Goal: Task Accomplishment & Management: Manage account settings

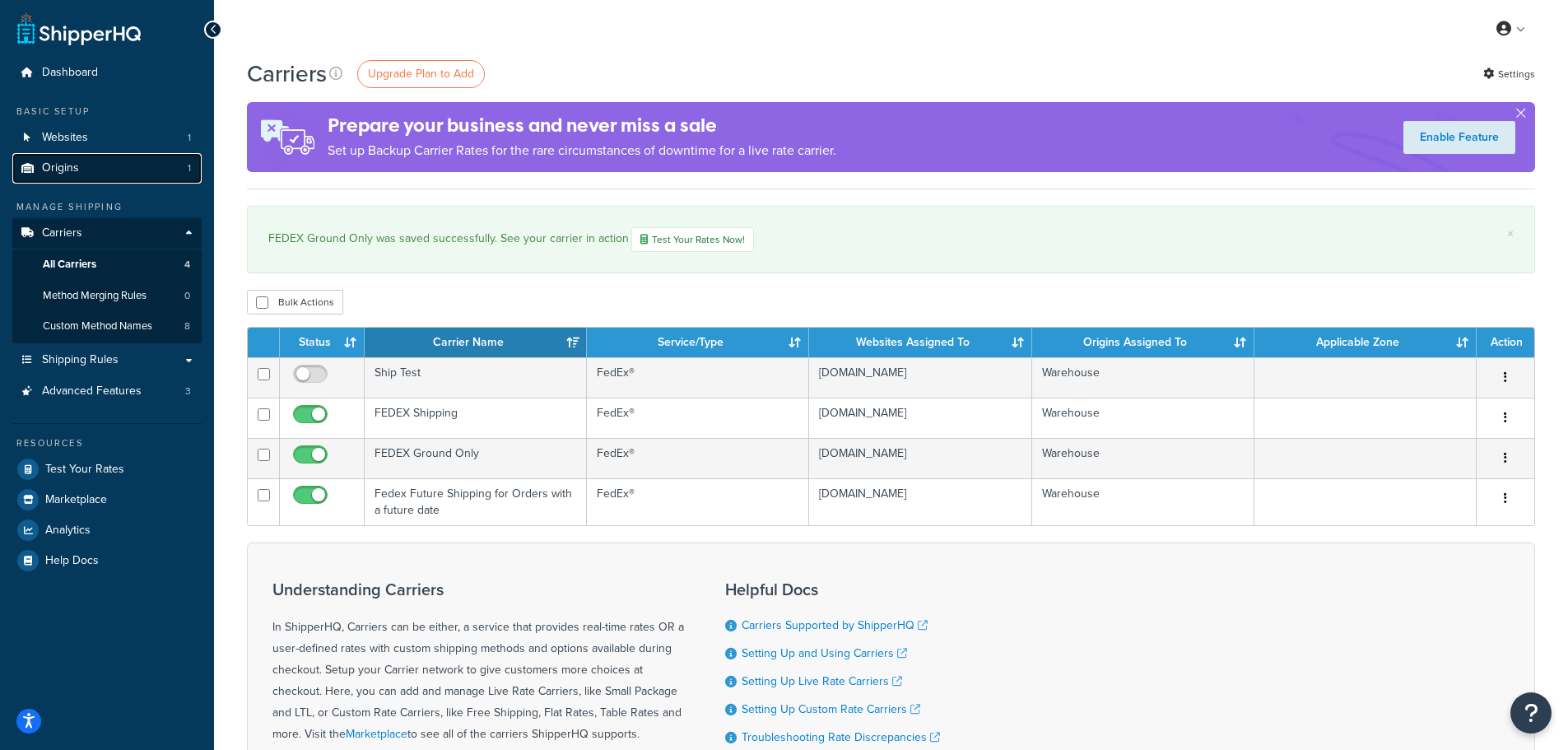
click at [68, 172] on span "Origins" at bounding box center [60, 168] width 37 height 14
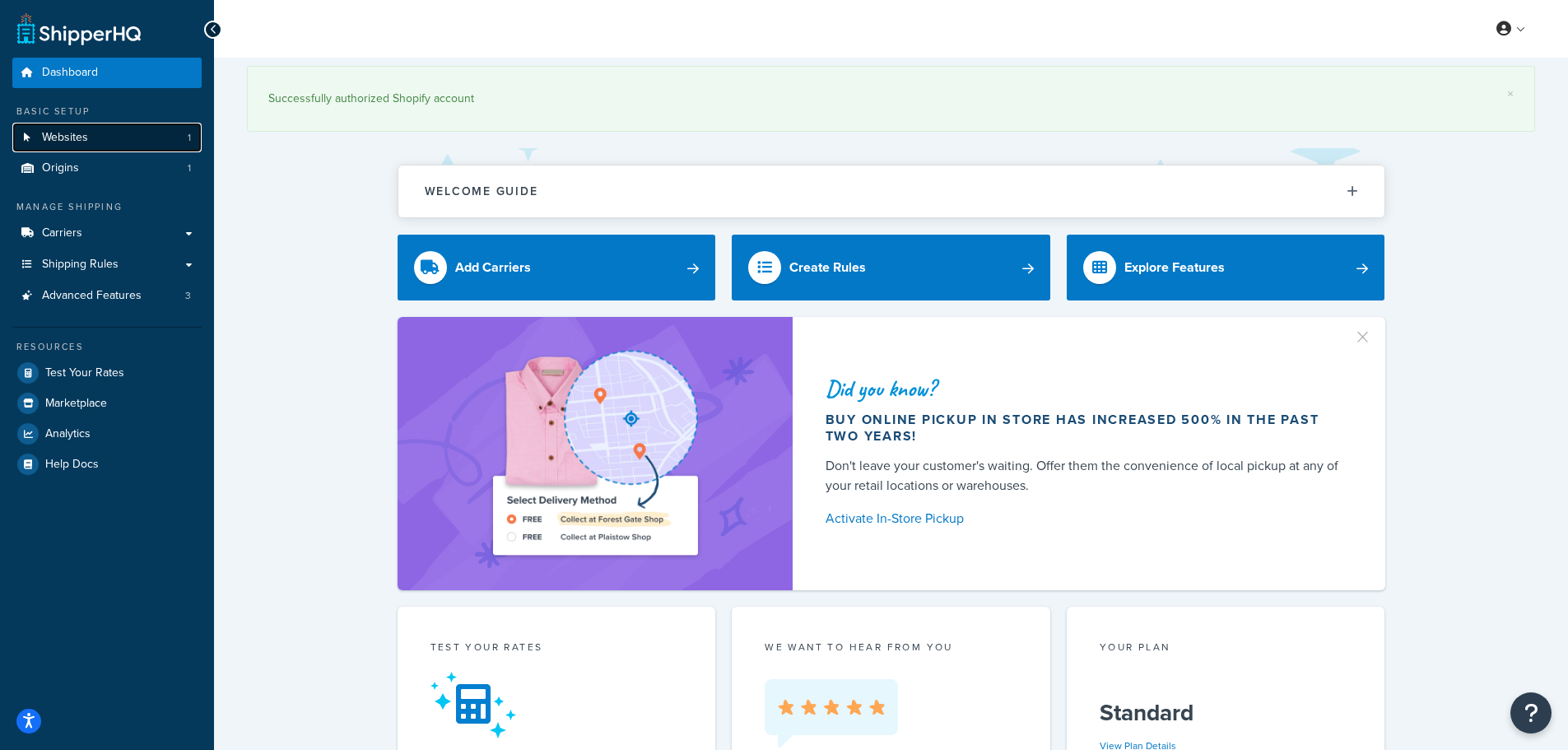
click at [100, 135] on link "Websites 1" at bounding box center [107, 138] width 190 height 30
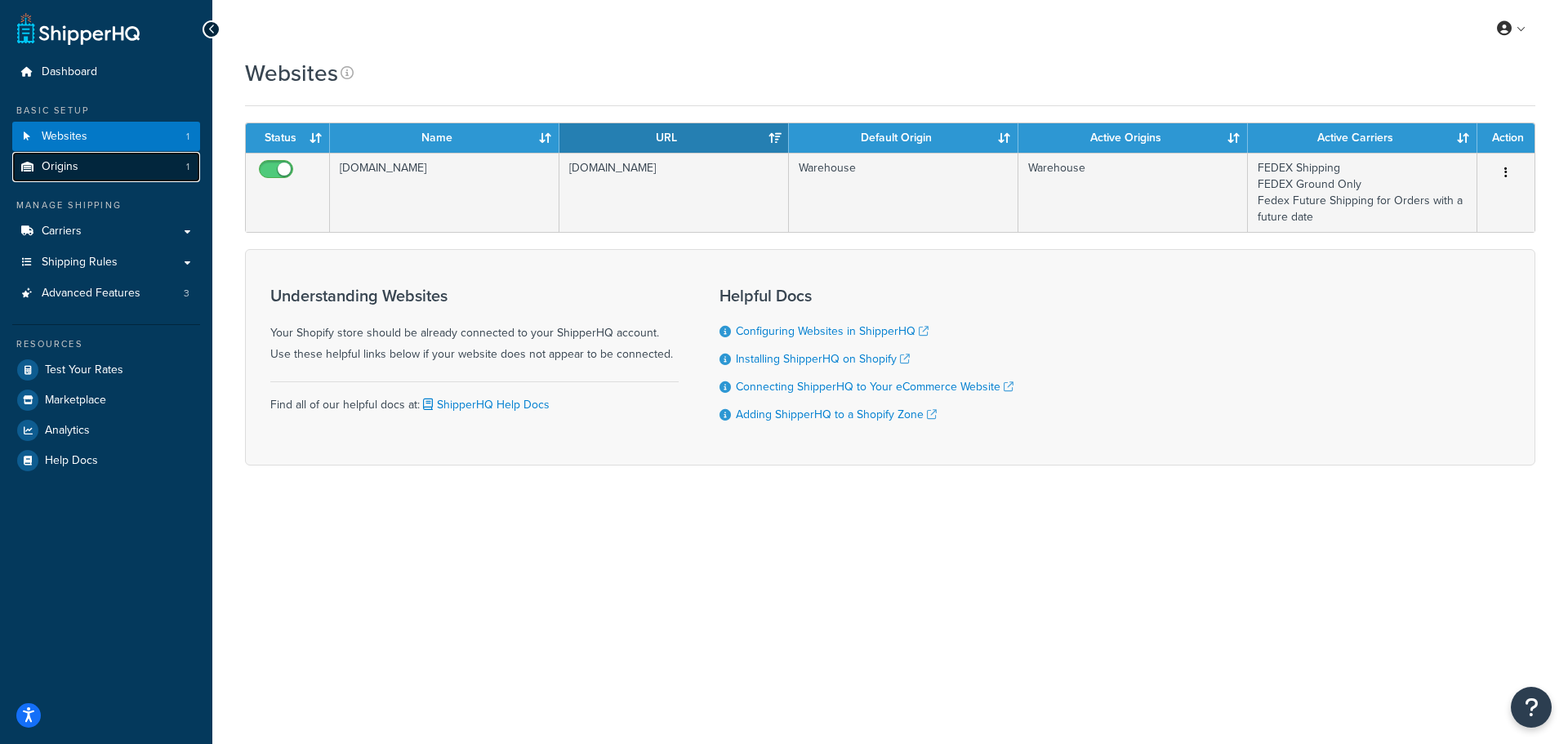
click at [93, 161] on link "Origins 1" at bounding box center [106, 167] width 188 height 30
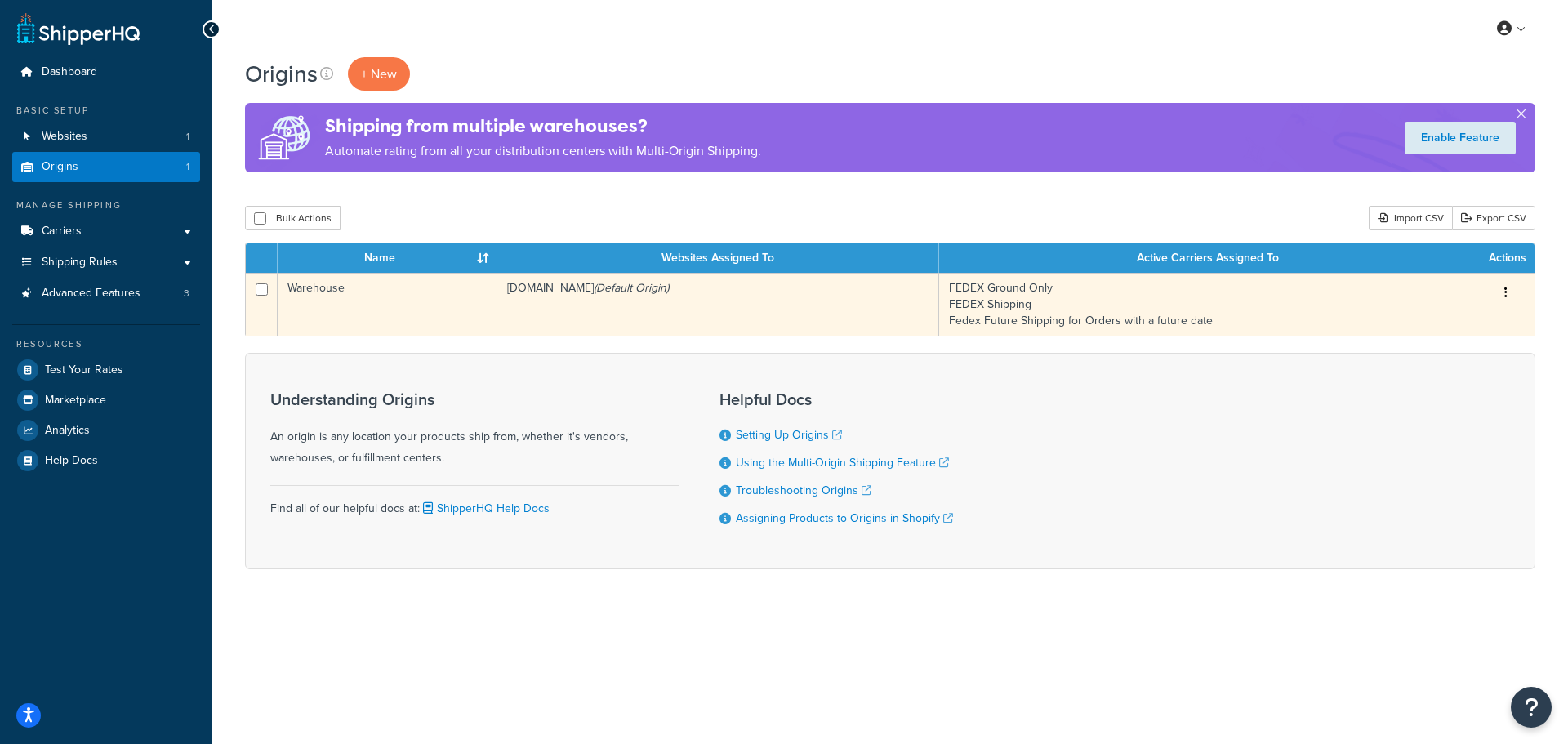
click at [455, 314] on td "Warehouse" at bounding box center [388, 305] width 220 height 63
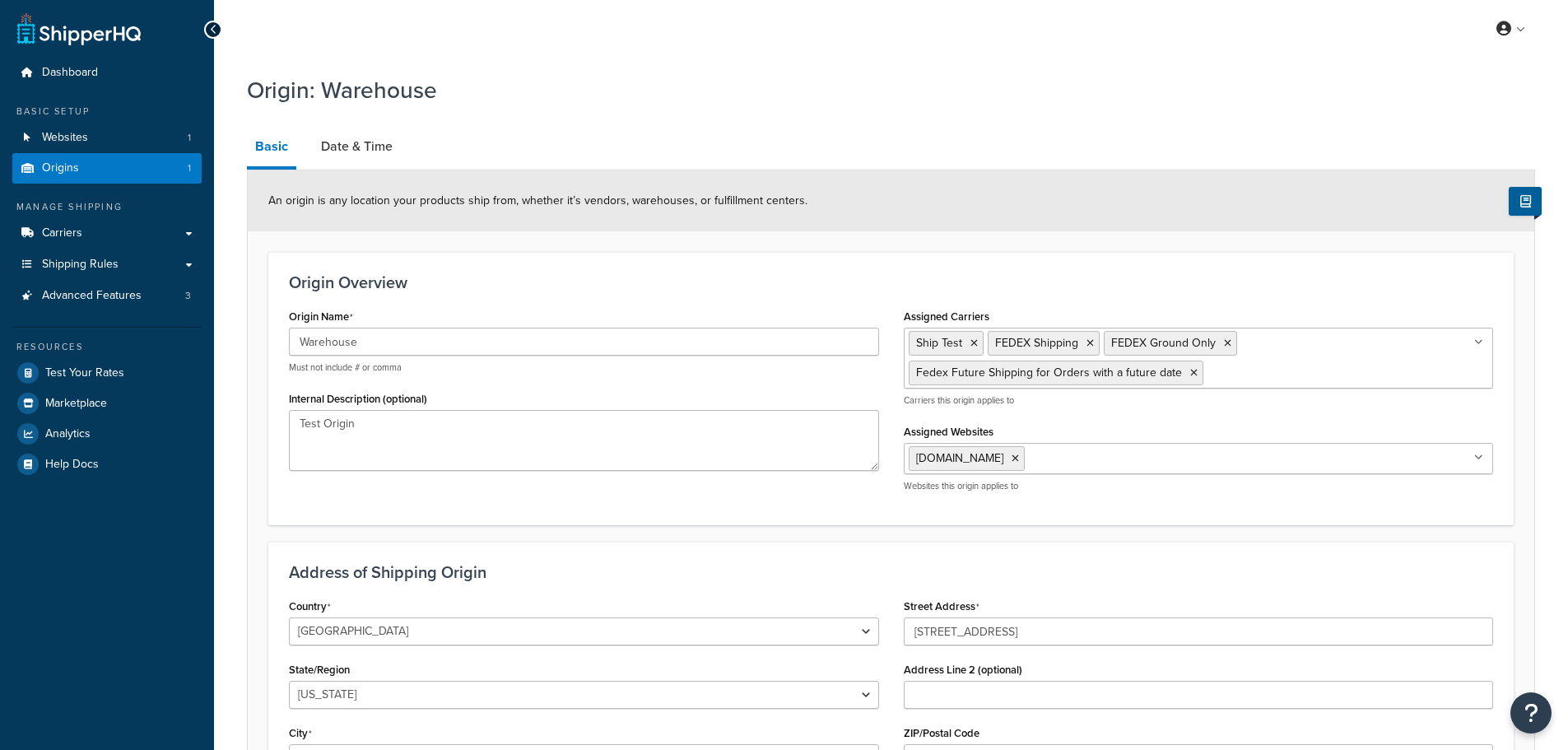
select select "30"
click at [357, 154] on link "Date & Time" at bounding box center [356, 146] width 88 height 39
select select "PER_SHIPPING_METHOD_TYPE"
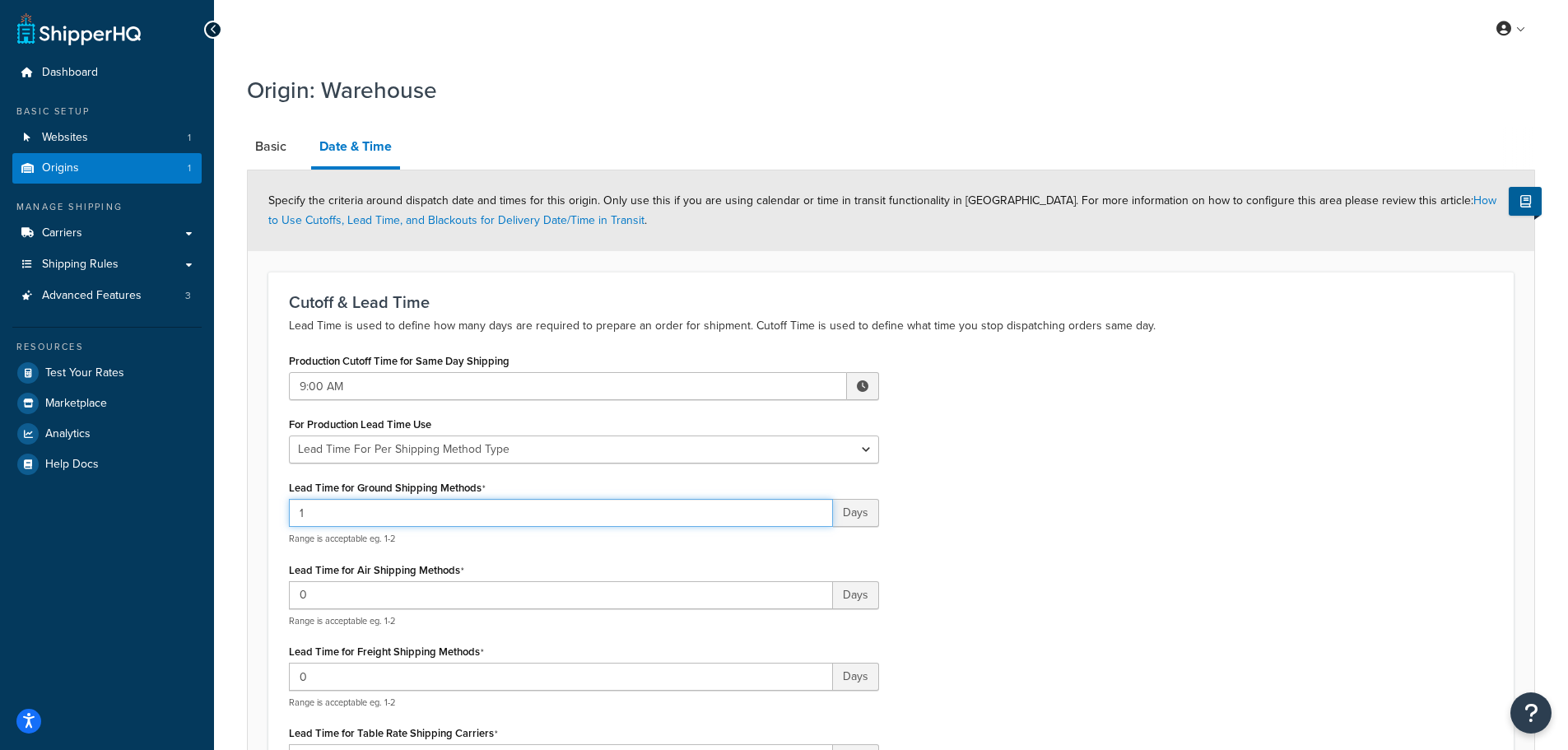
click at [360, 519] on input "1" at bounding box center [561, 513] width 544 height 28
type input "1-2"
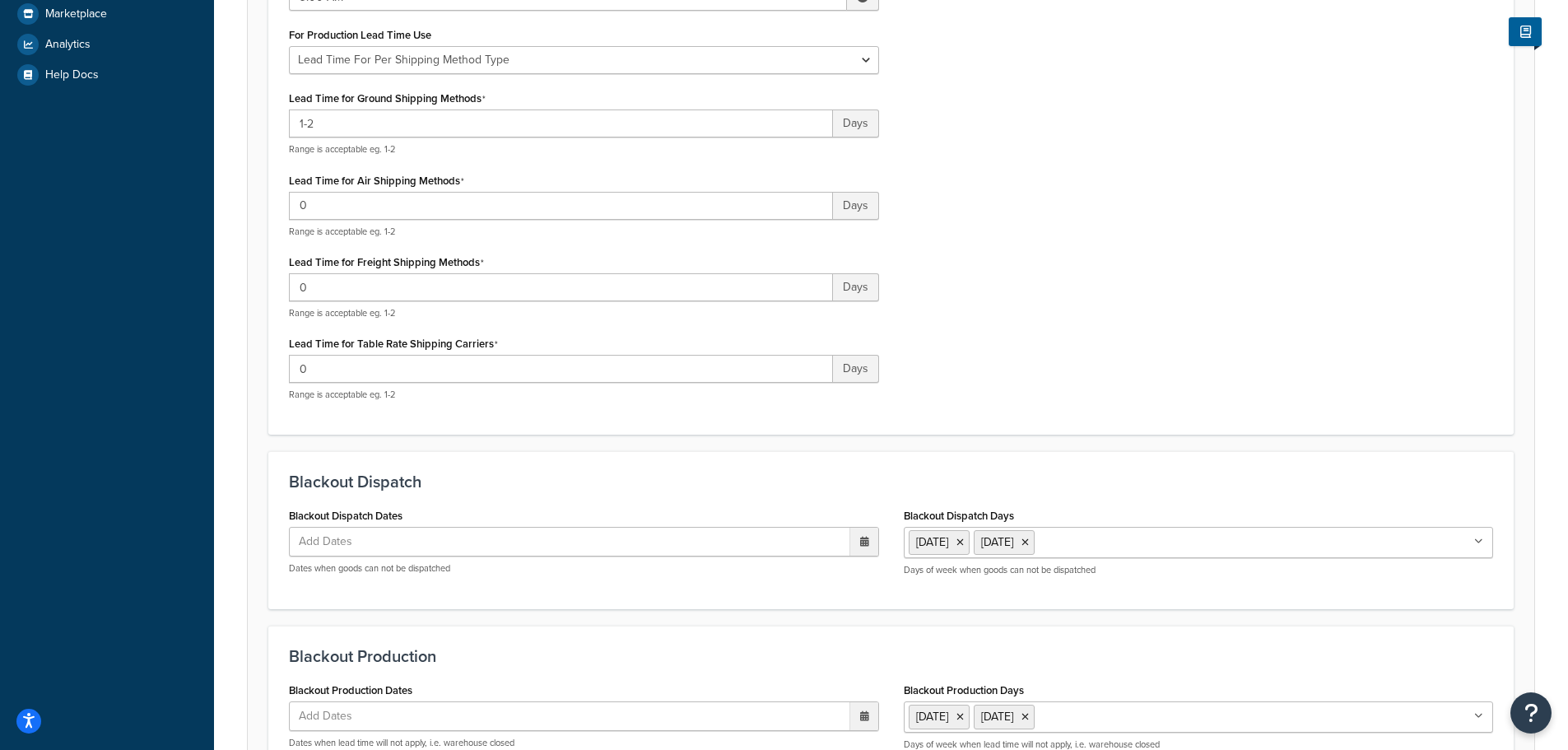
scroll to position [412, 0]
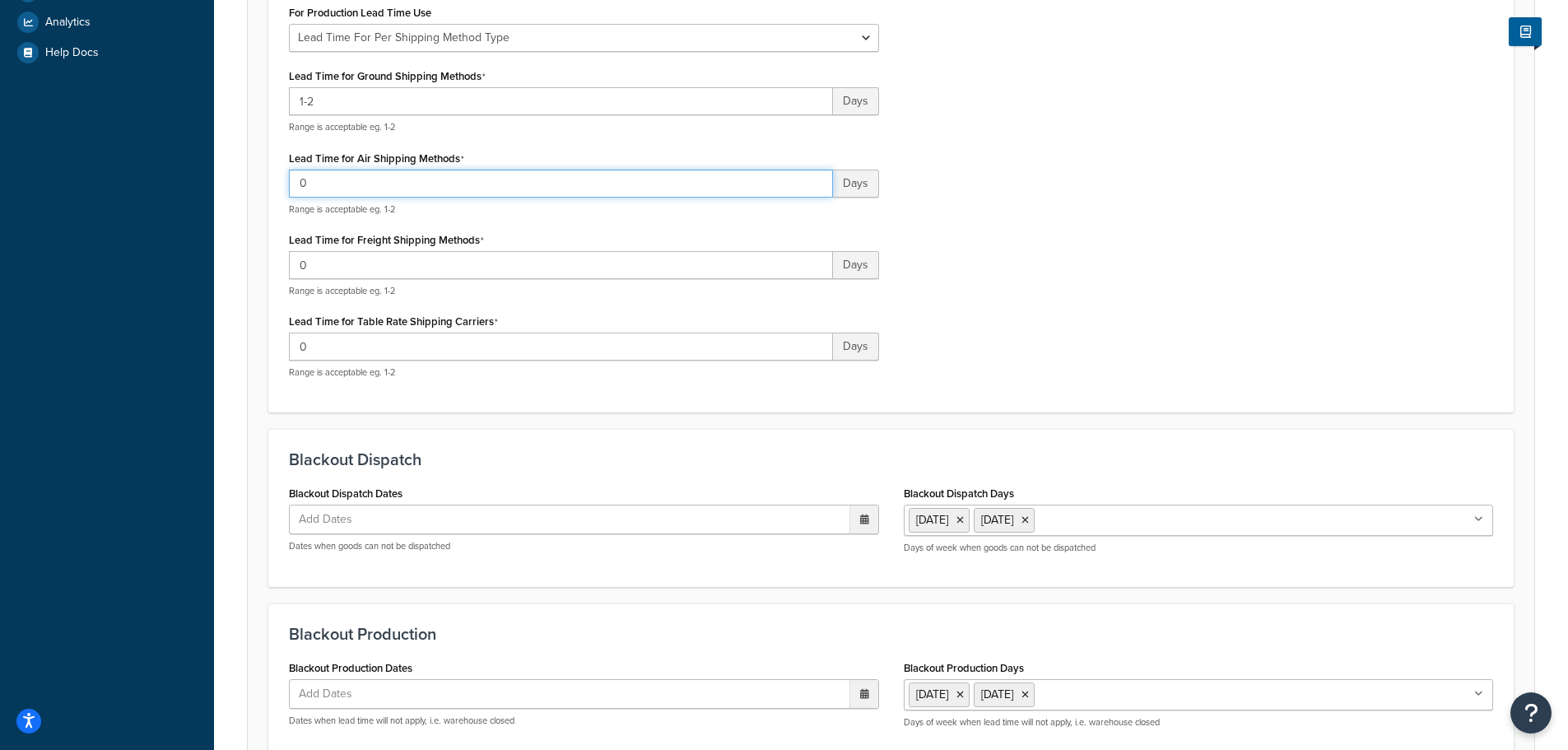
click at [355, 190] on input "0" at bounding box center [561, 183] width 544 height 28
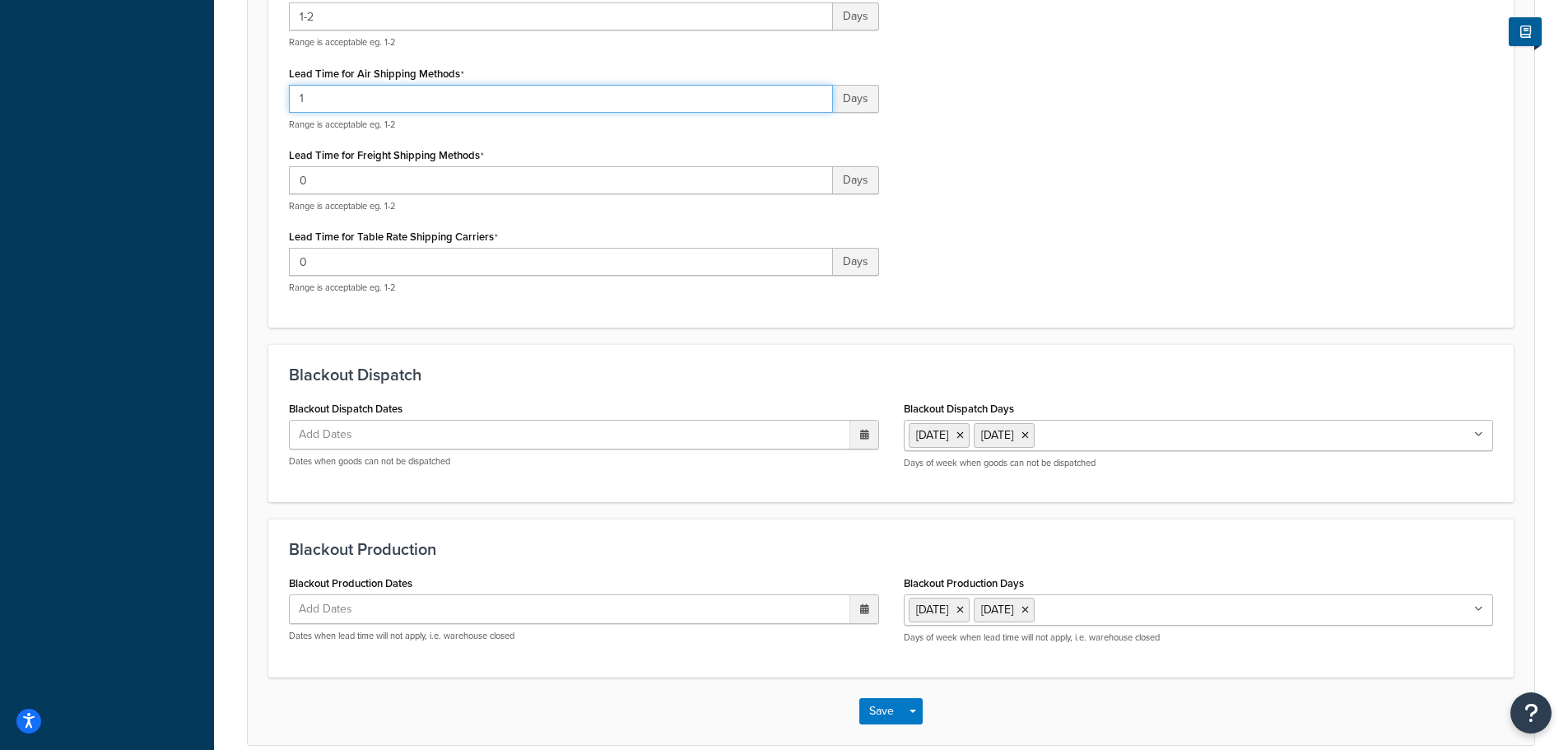
scroll to position [575, 0]
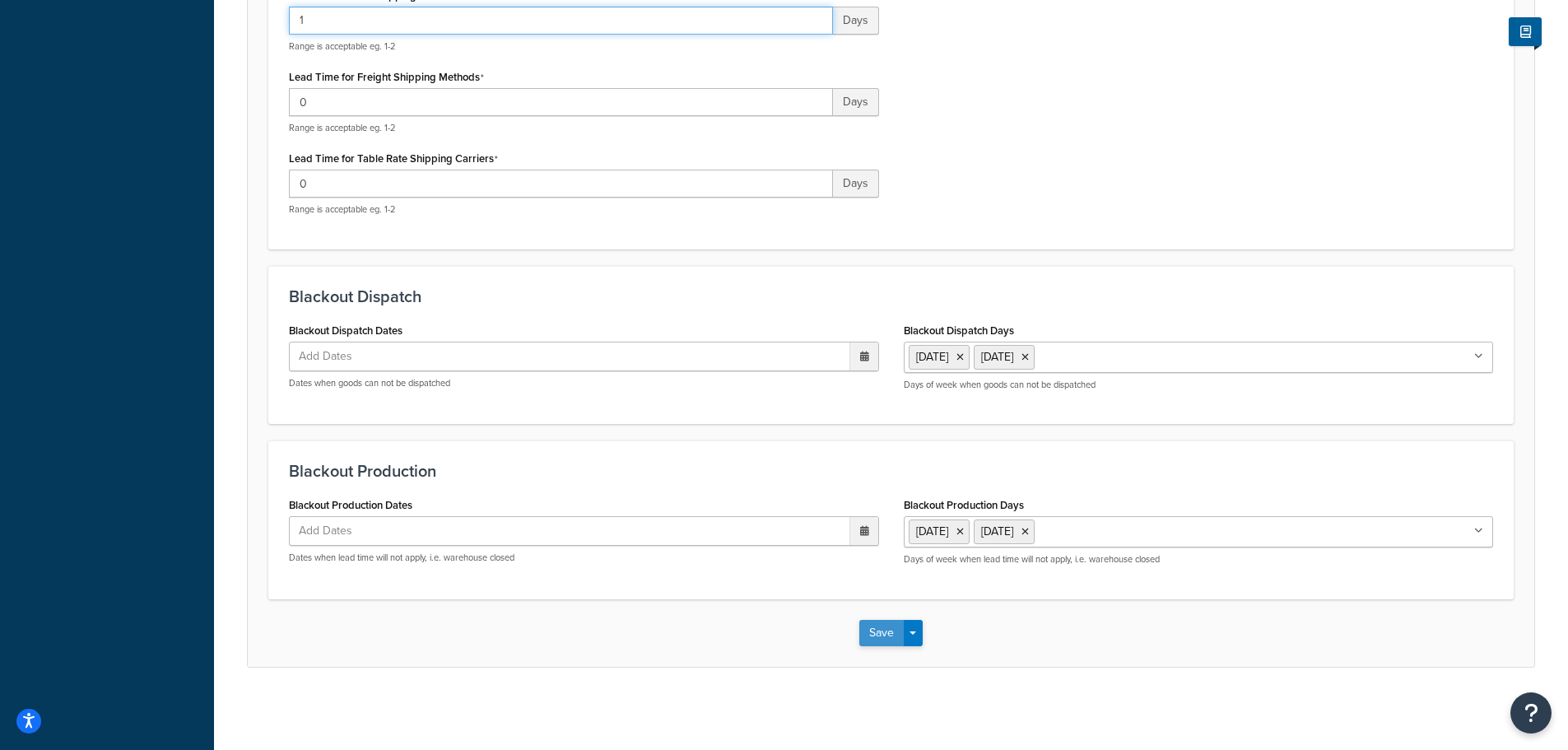
type input "1"
click at [877, 635] on button "Save" at bounding box center [881, 633] width 44 height 26
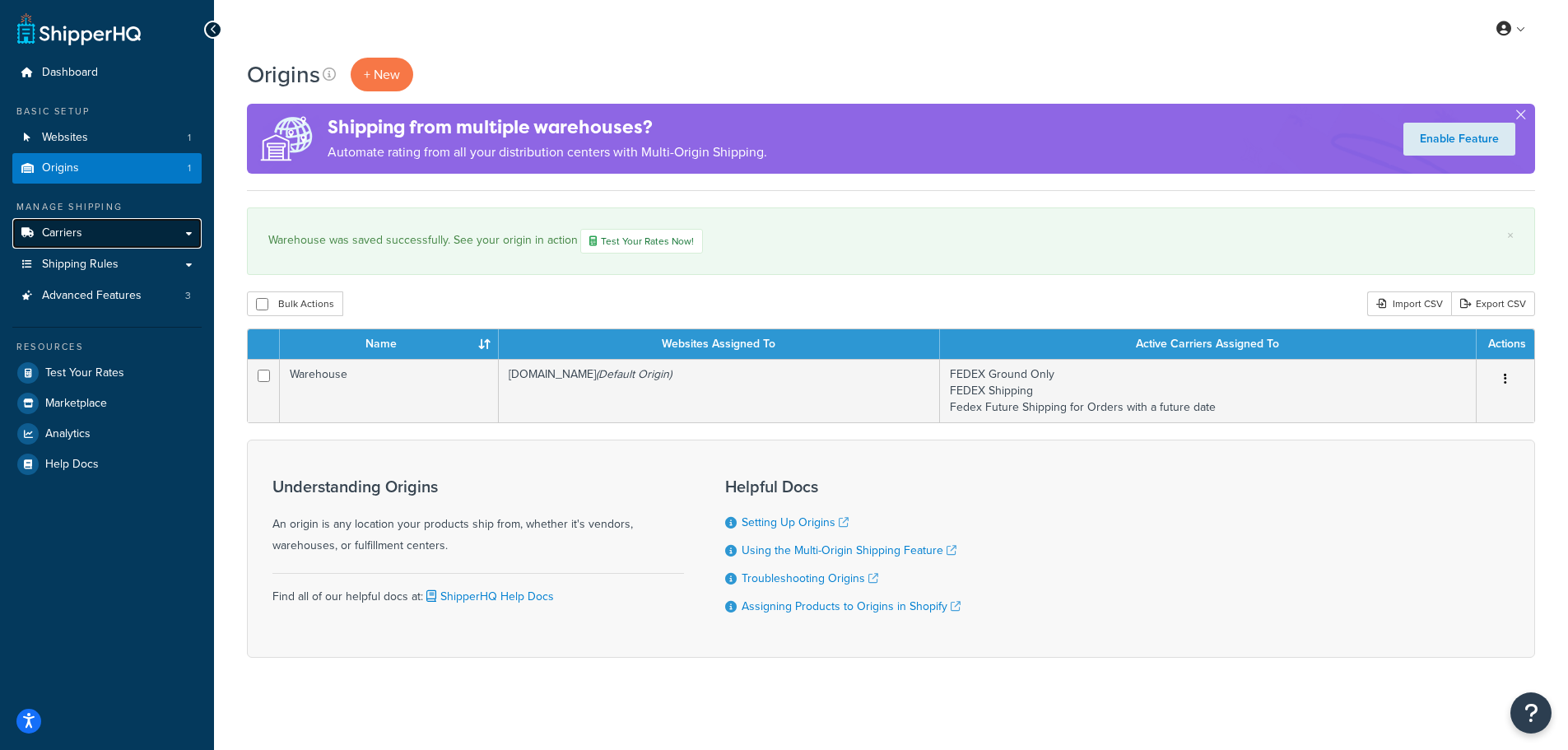
click at [101, 237] on link "Carriers" at bounding box center [107, 233] width 190 height 30
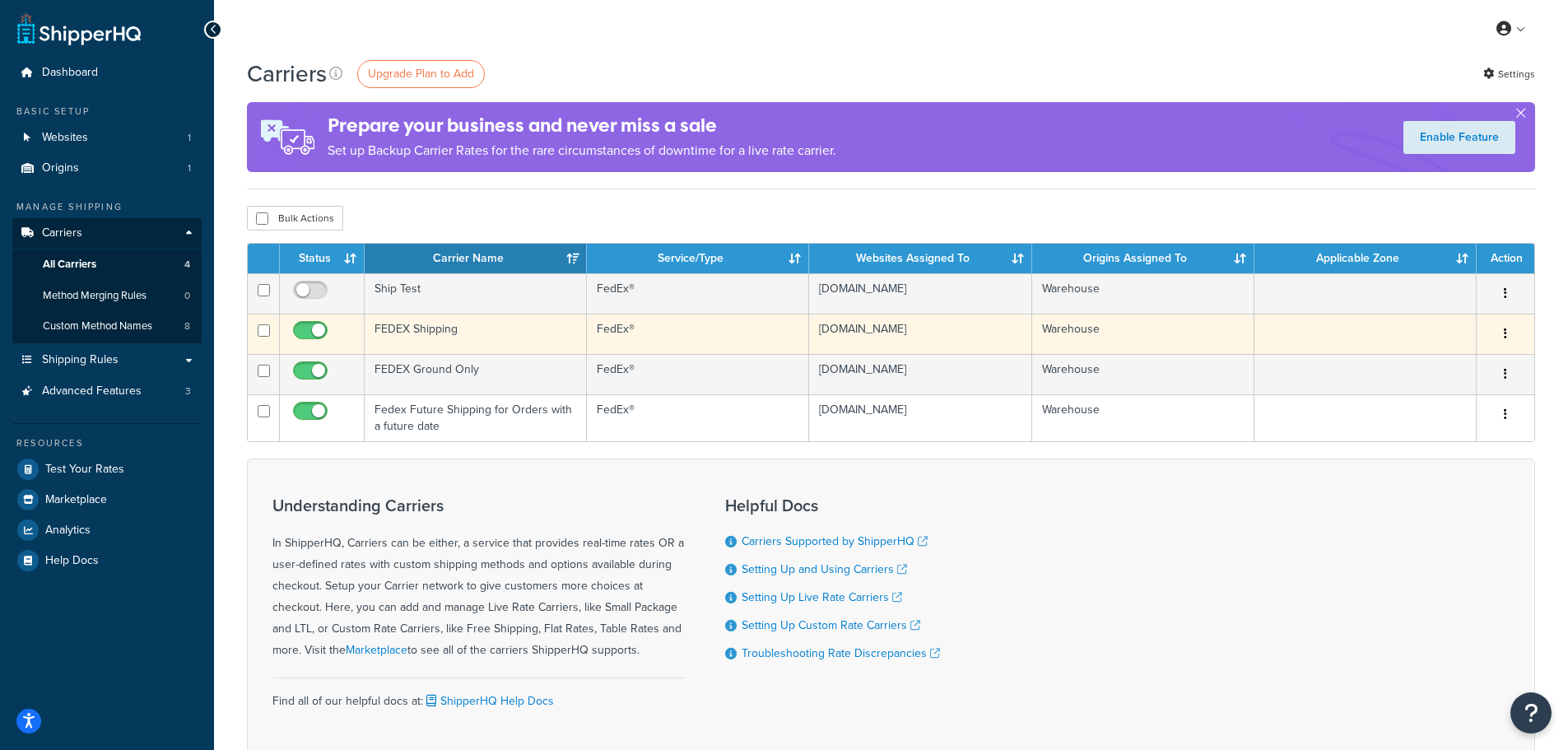
click at [424, 336] on td "FEDEX Shipping" at bounding box center [475, 334] width 222 height 40
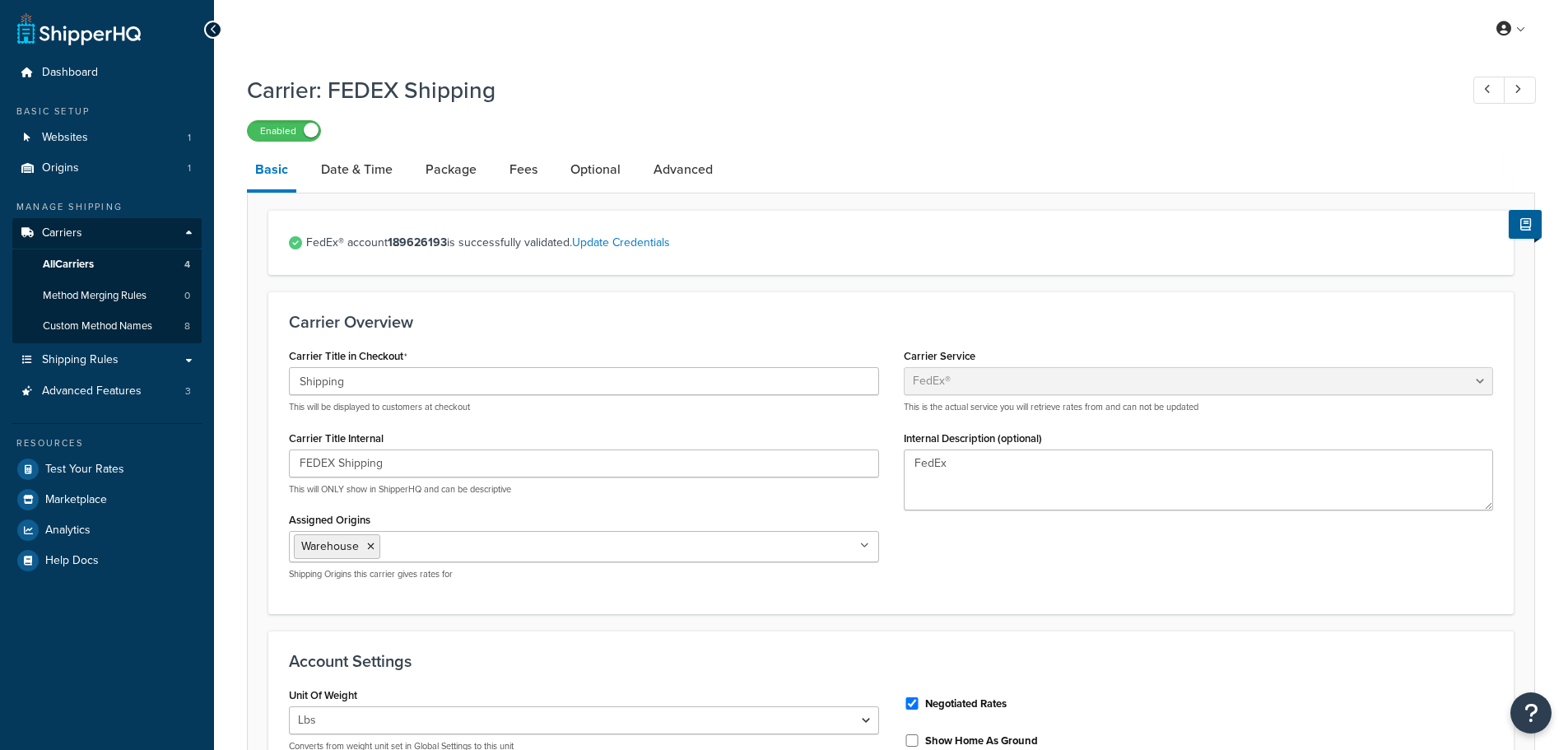
select select "fedEx"
select select "REGULAR_PICKUP"
select select "YOUR_PACKAGING"
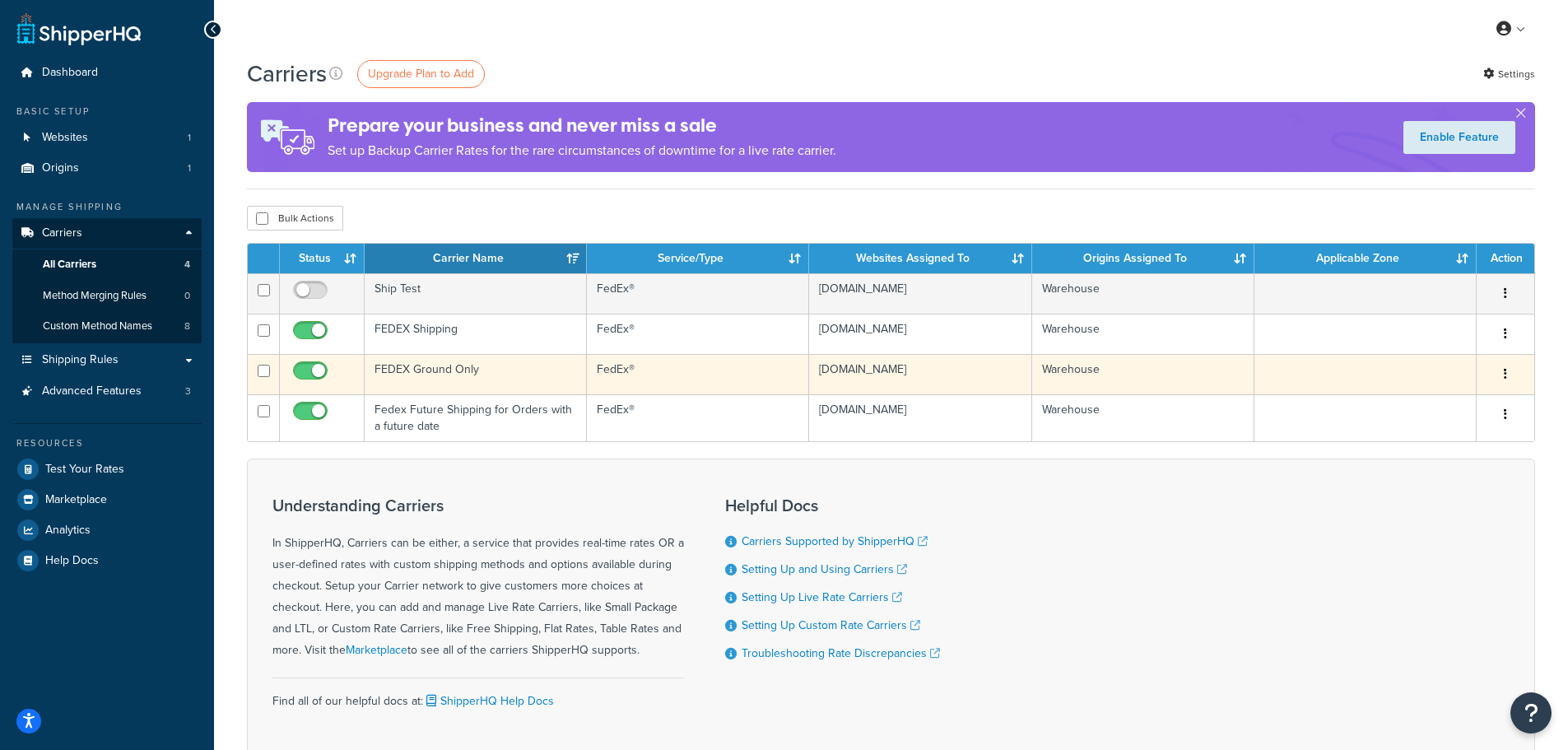
click at [408, 368] on td "FEDEX Ground Only" at bounding box center [475, 374] width 222 height 40
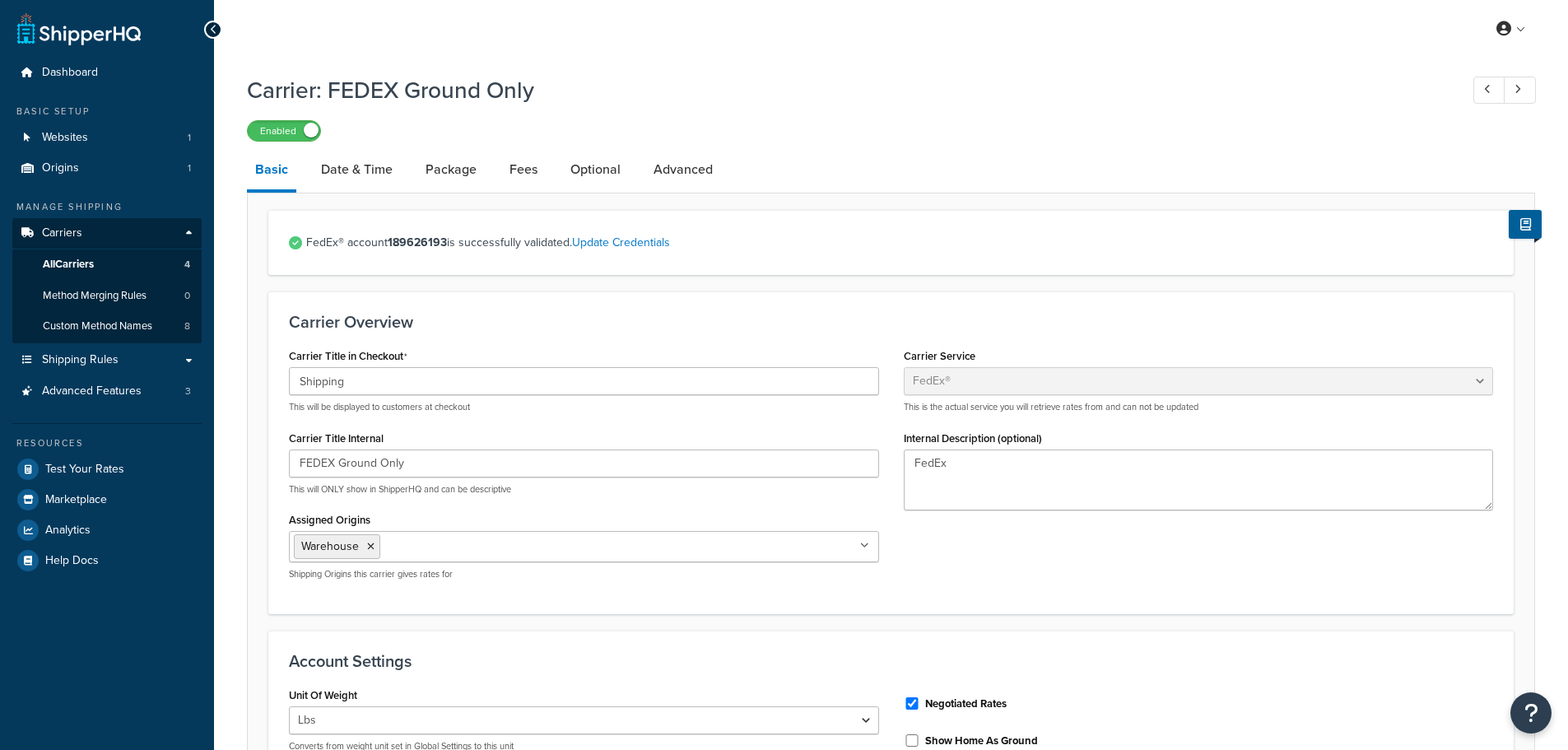
select select "fedEx"
select select "REGULAR_PICKUP"
select select "YOUR_PACKAGING"
click at [356, 169] on link "Date & Time" at bounding box center [356, 169] width 88 height 39
select select "yMEd"
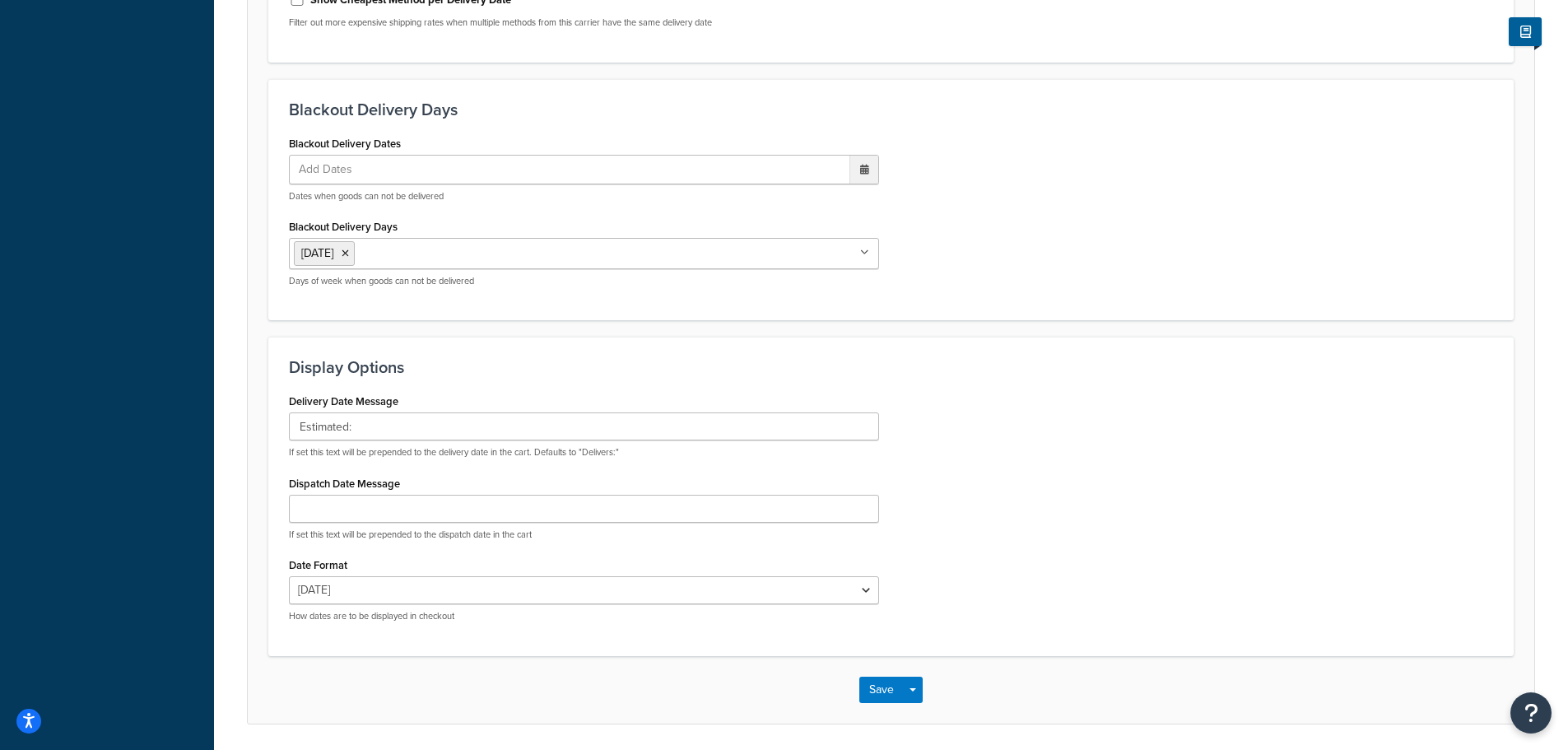
scroll to position [724, 0]
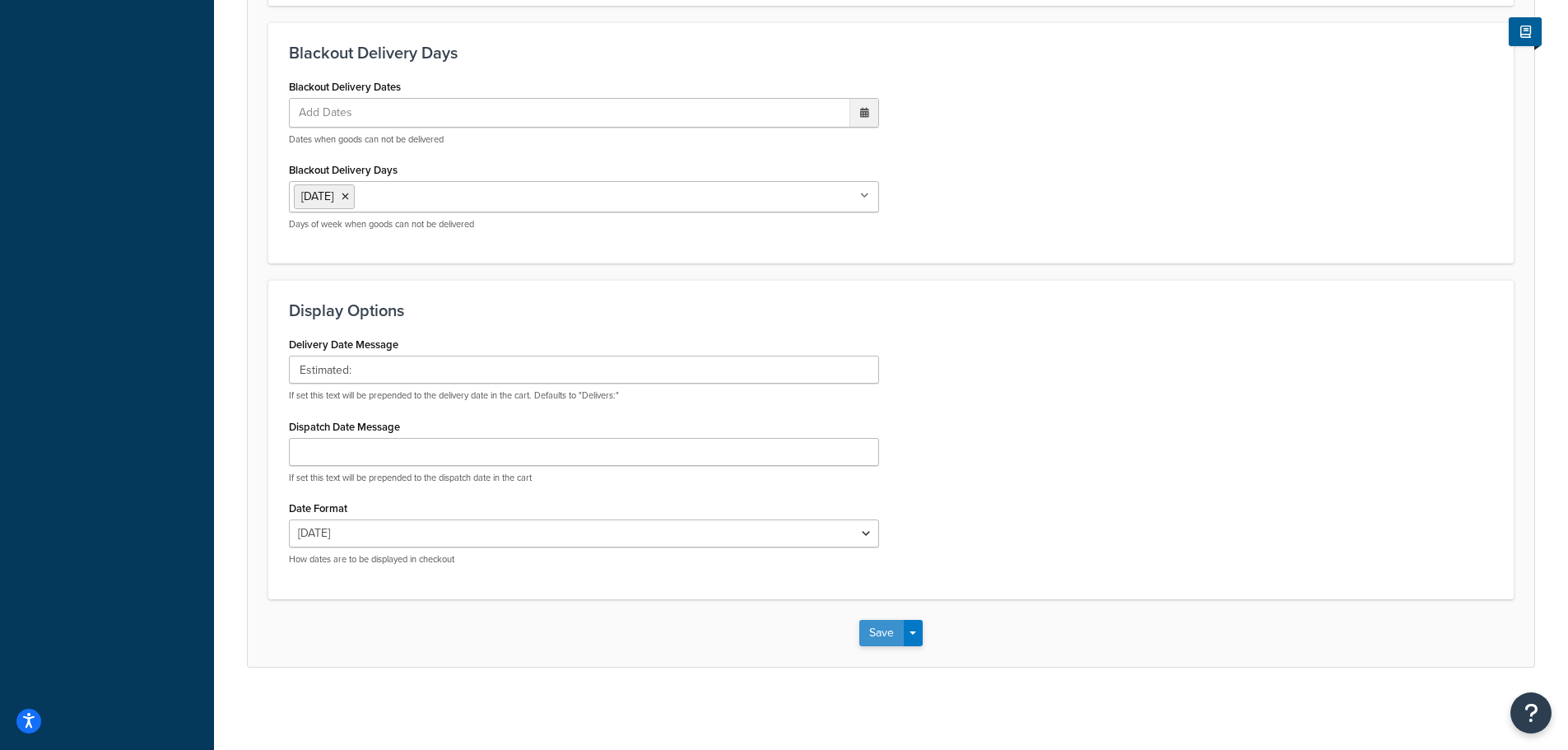
click at [881, 633] on button "Save" at bounding box center [881, 633] width 44 height 26
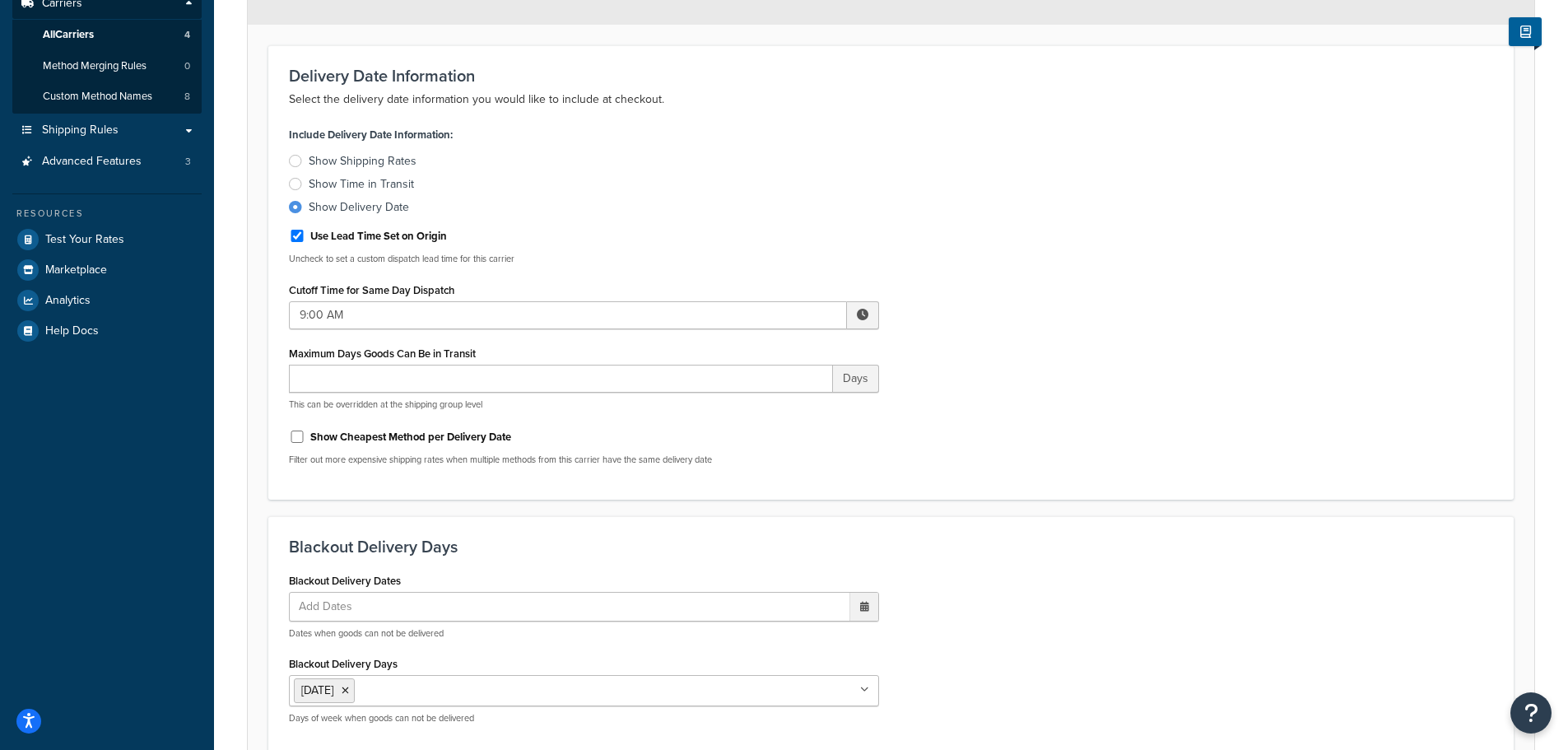
scroll to position [0, 0]
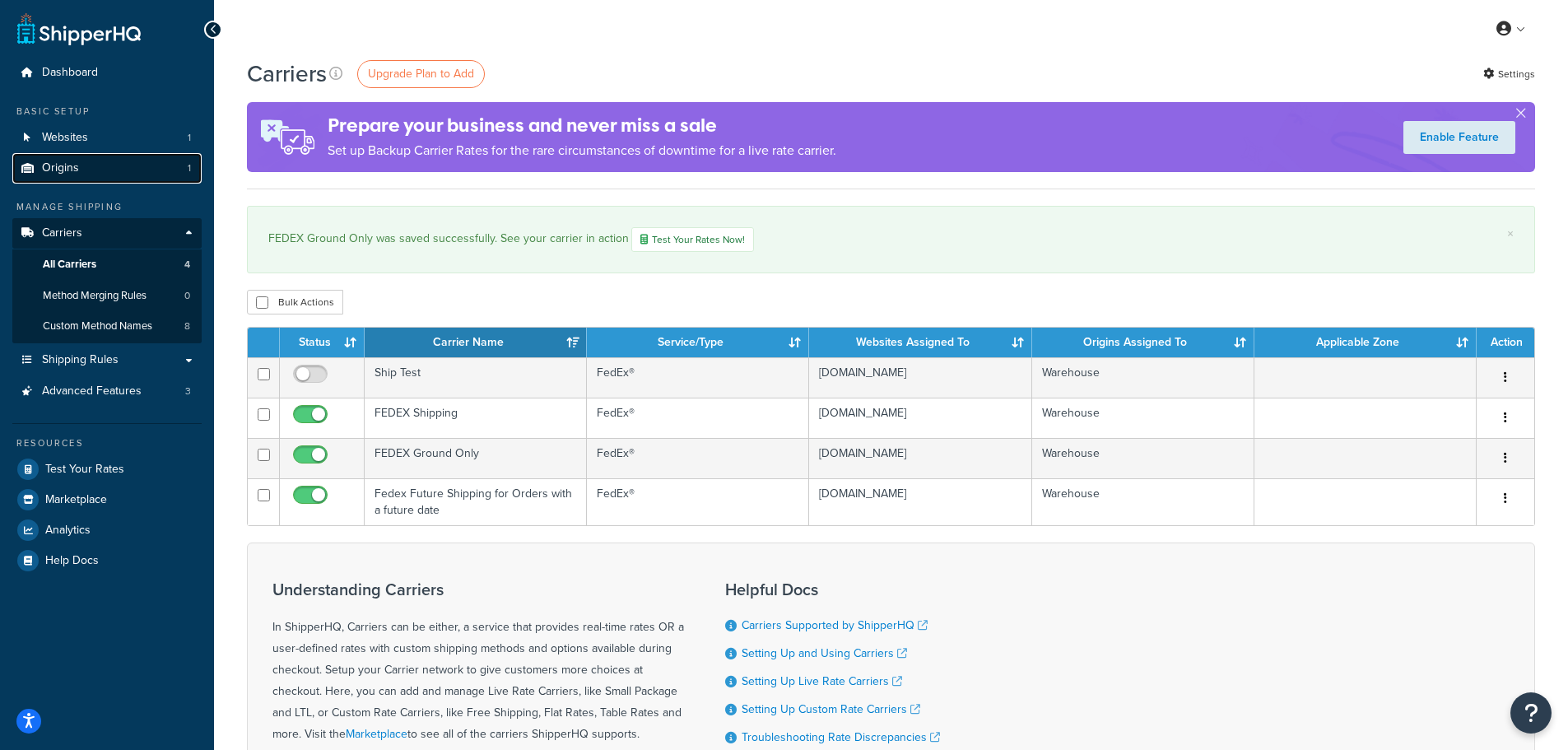
click at [113, 173] on link "Origins 1" at bounding box center [107, 169] width 190 height 30
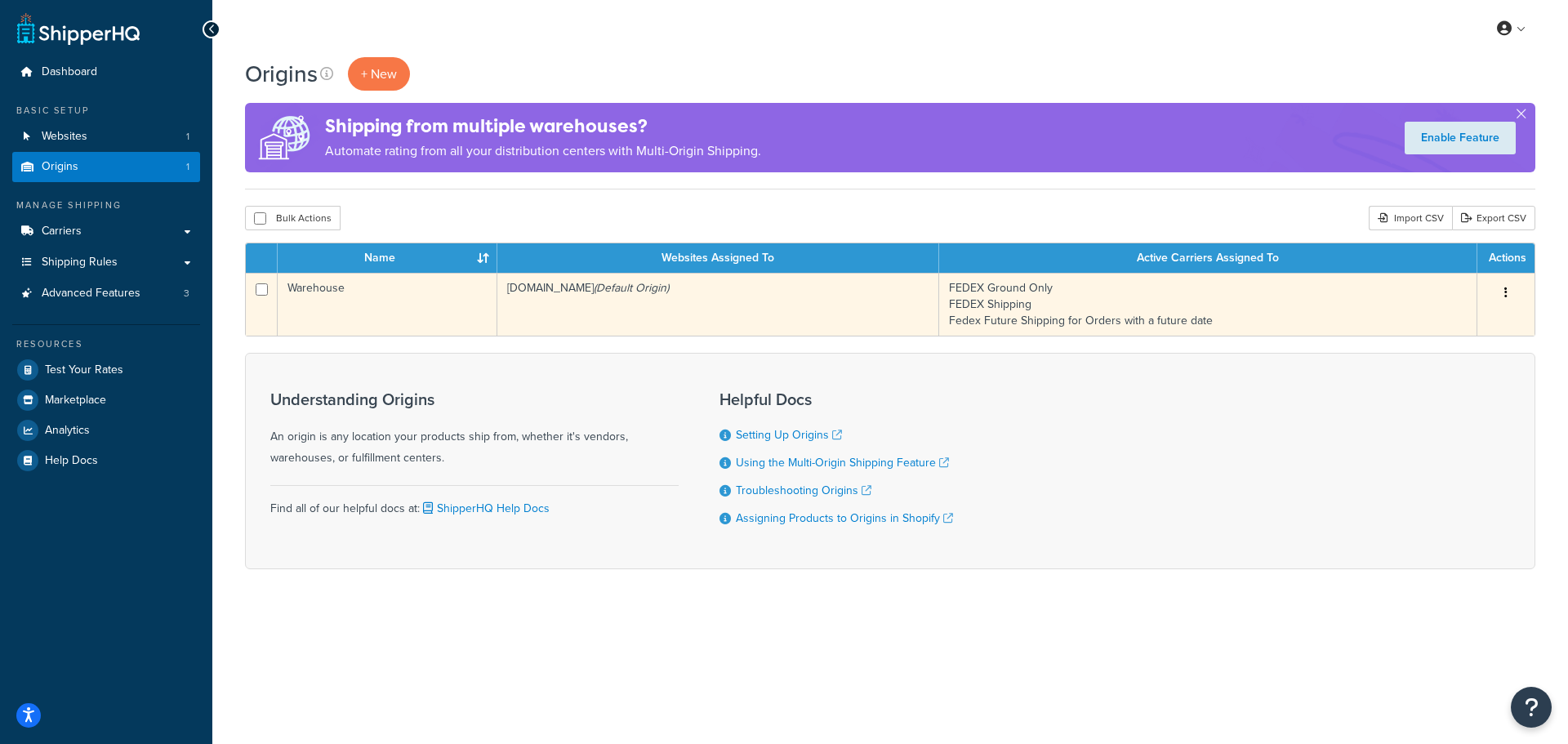
click at [525, 319] on td "sukhadiasweets.myshopify.com (Default Origin)" at bounding box center [718, 305] width 442 height 63
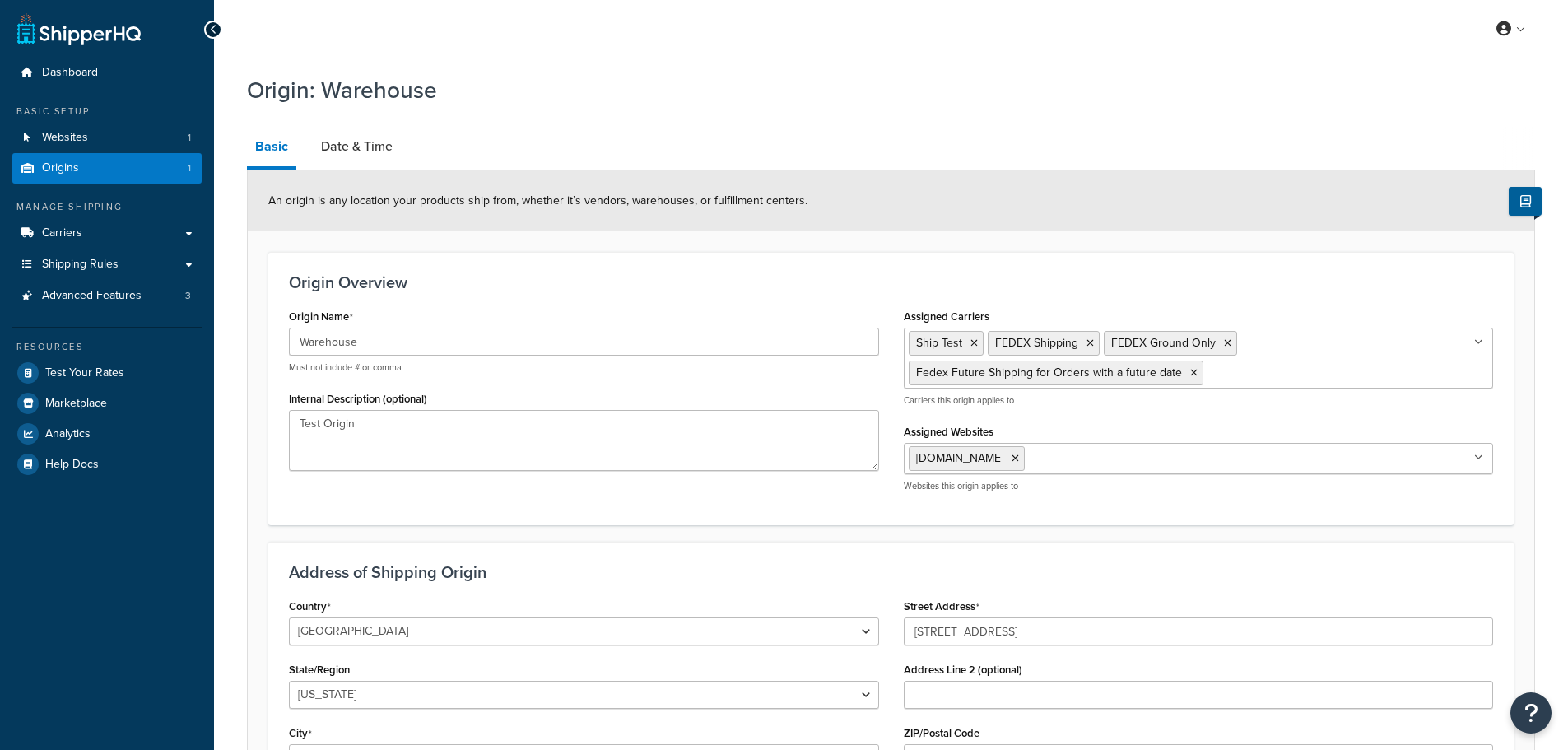
select select "30"
click at [362, 159] on link "Date & Time" at bounding box center [356, 146] width 88 height 39
select select "PER_SHIPPING_METHOD_TYPE"
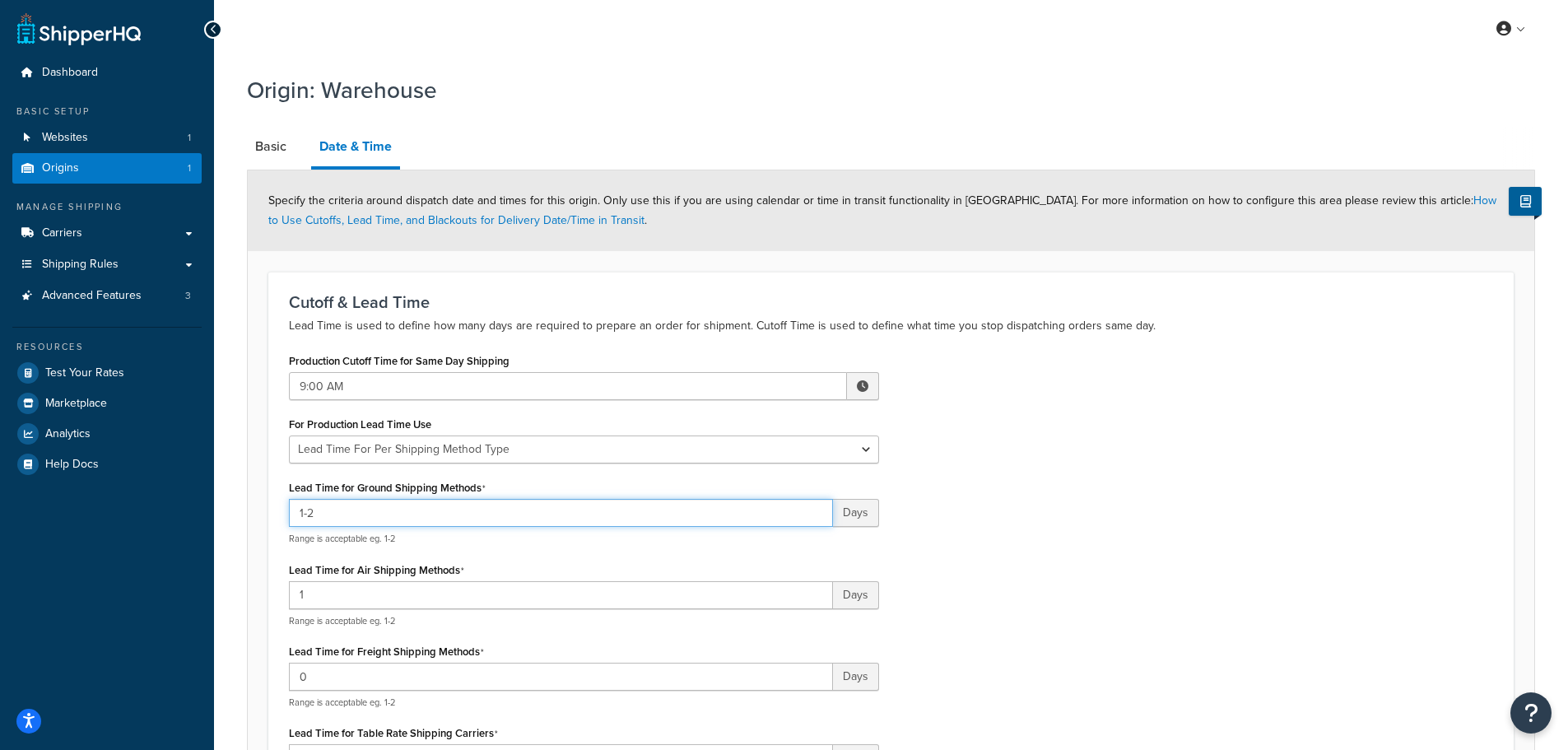
drag, startPoint x: 376, startPoint y: 515, endPoint x: 164, endPoint y: 516, distance: 212.0
click at [164, 516] on div "Dashboard Basic Setup Websites 1 Origins 1 Manage Shipping Carriers Carriers Al…" at bounding box center [784, 663] width 1568 height 1326
type input "0-1"
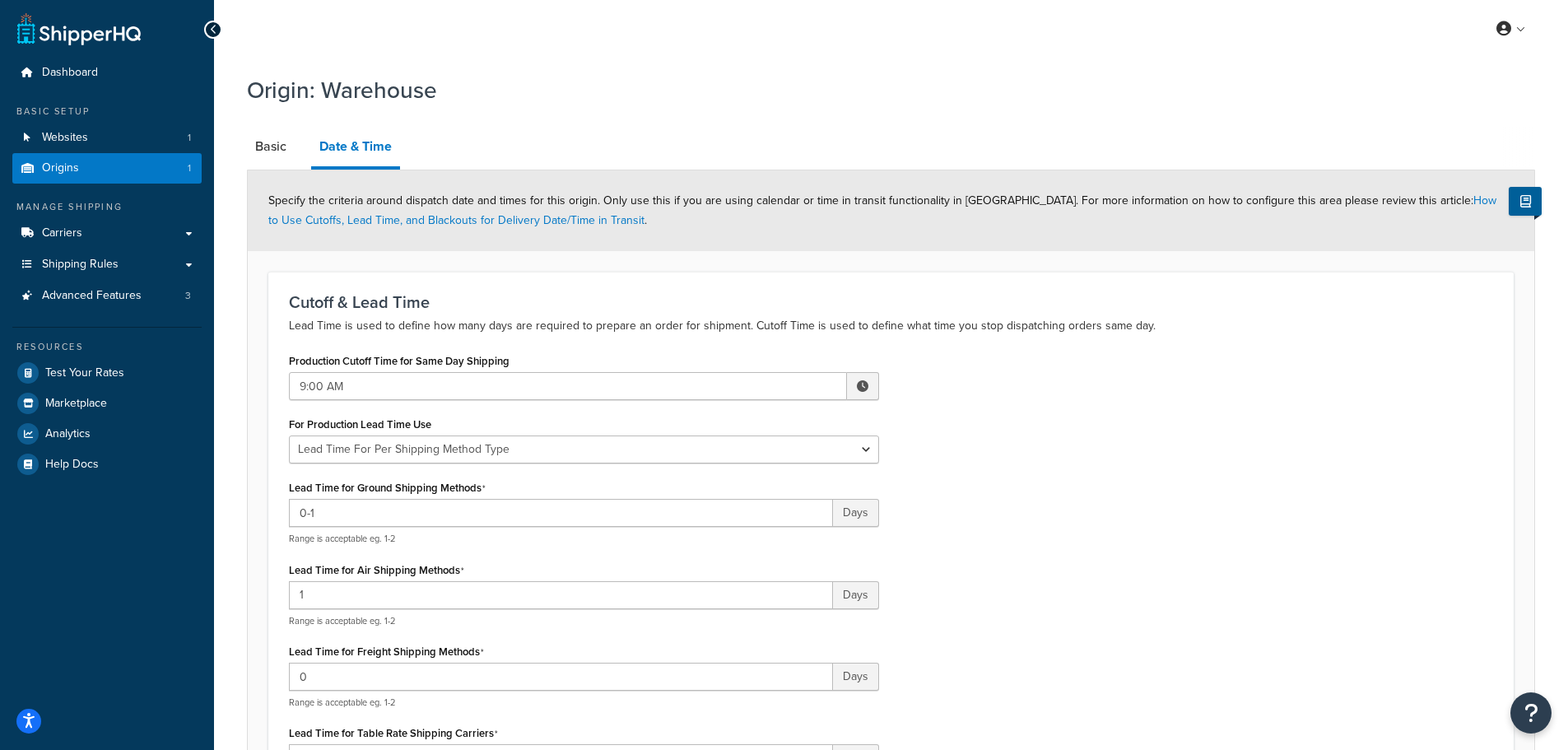
click at [1006, 595] on div "Production Cutoff Time for Same Day Shipping 9:00 AM ▲ 9 ▼ : ▲ 00 ▼ ▲ AM ▼ For …" at bounding box center [891, 576] width 1229 height 455
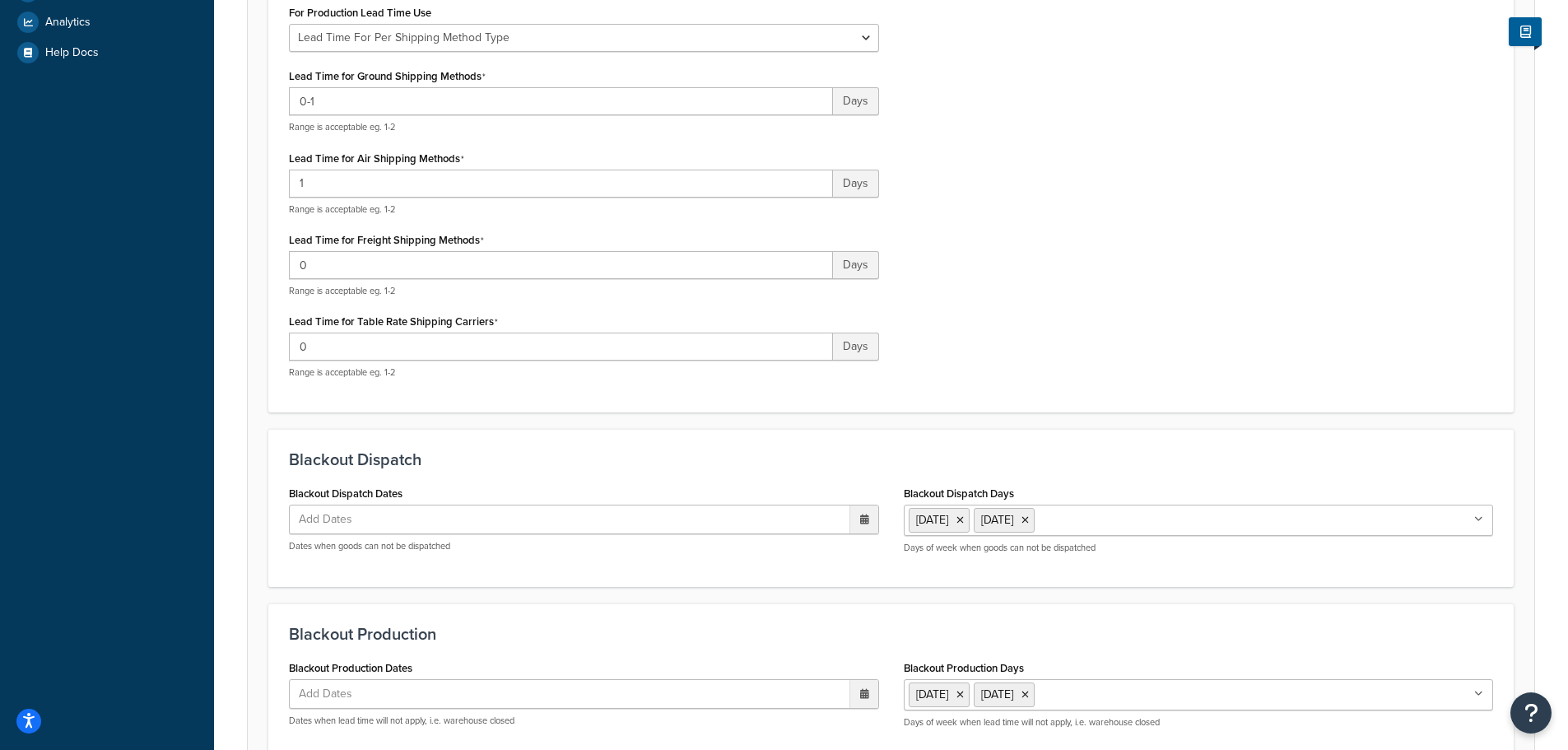
scroll to position [575, 0]
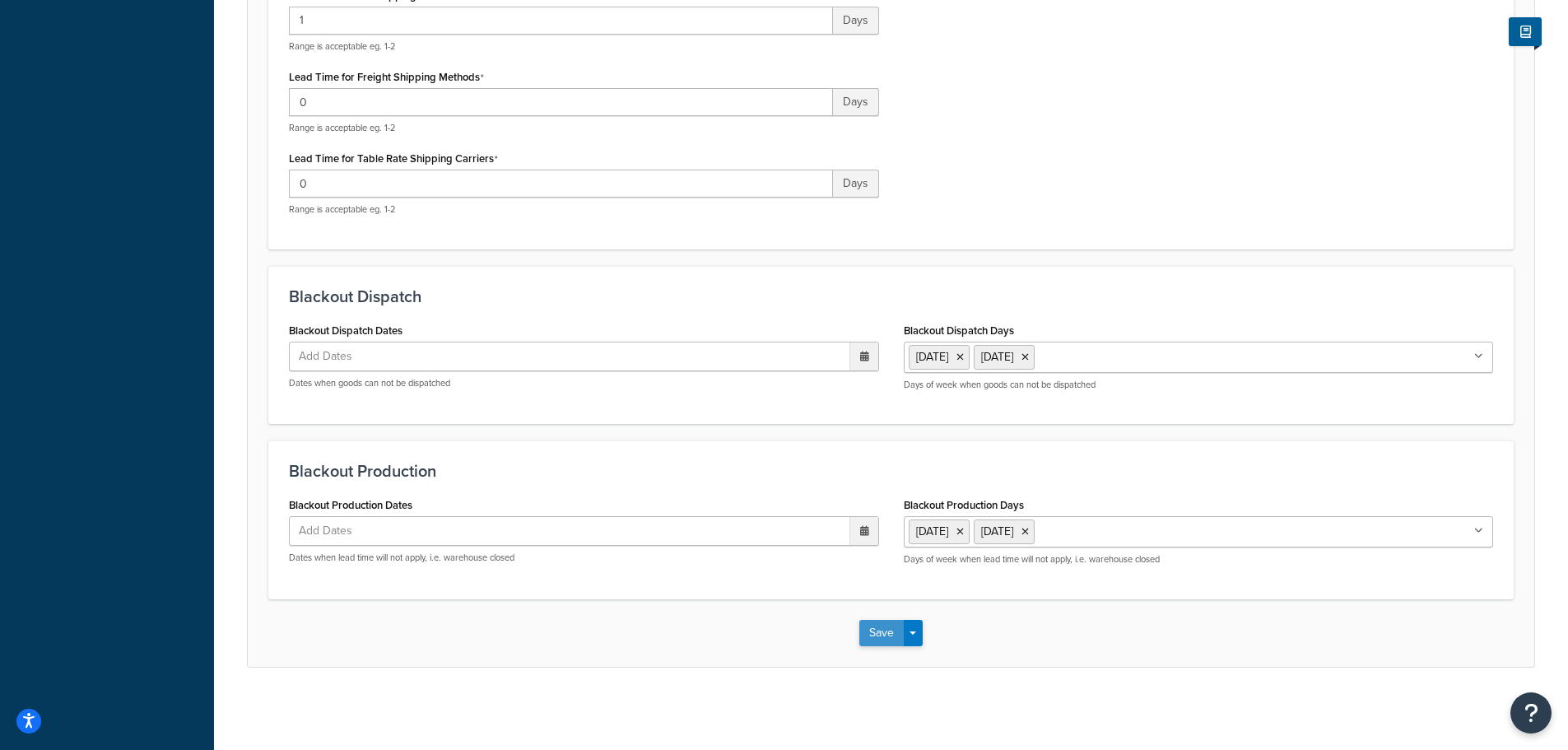
drag, startPoint x: 890, startPoint y: 613, endPoint x: 876, endPoint y: 639, distance: 29.5
click at [878, 637] on div "Save Save Dropdown Save and Edit Save and Duplicate Save and Create New" at bounding box center [891, 633] width 1287 height 68
click at [876, 639] on button "Save" at bounding box center [881, 633] width 44 height 26
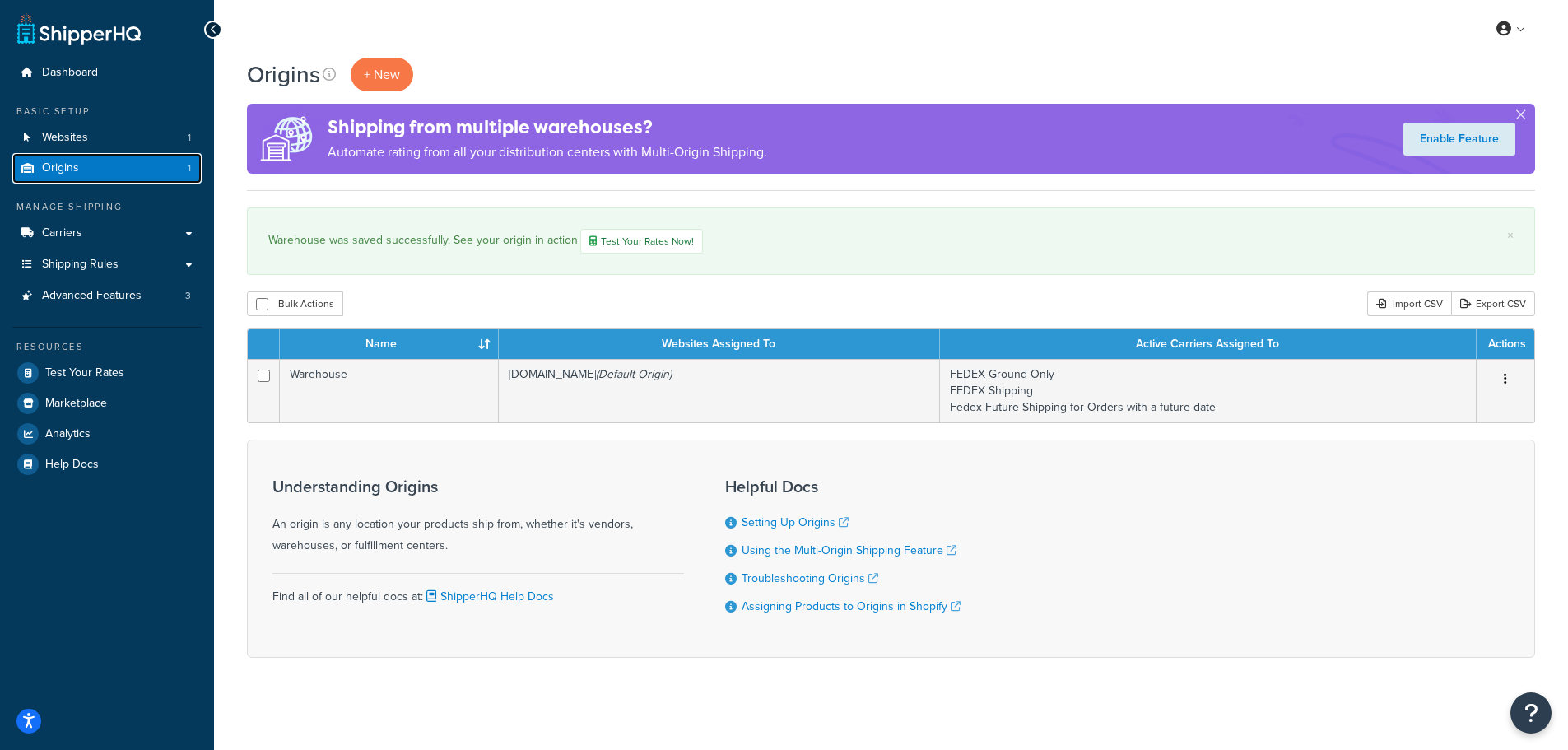
click at [117, 157] on link "Origins 1" at bounding box center [107, 169] width 190 height 30
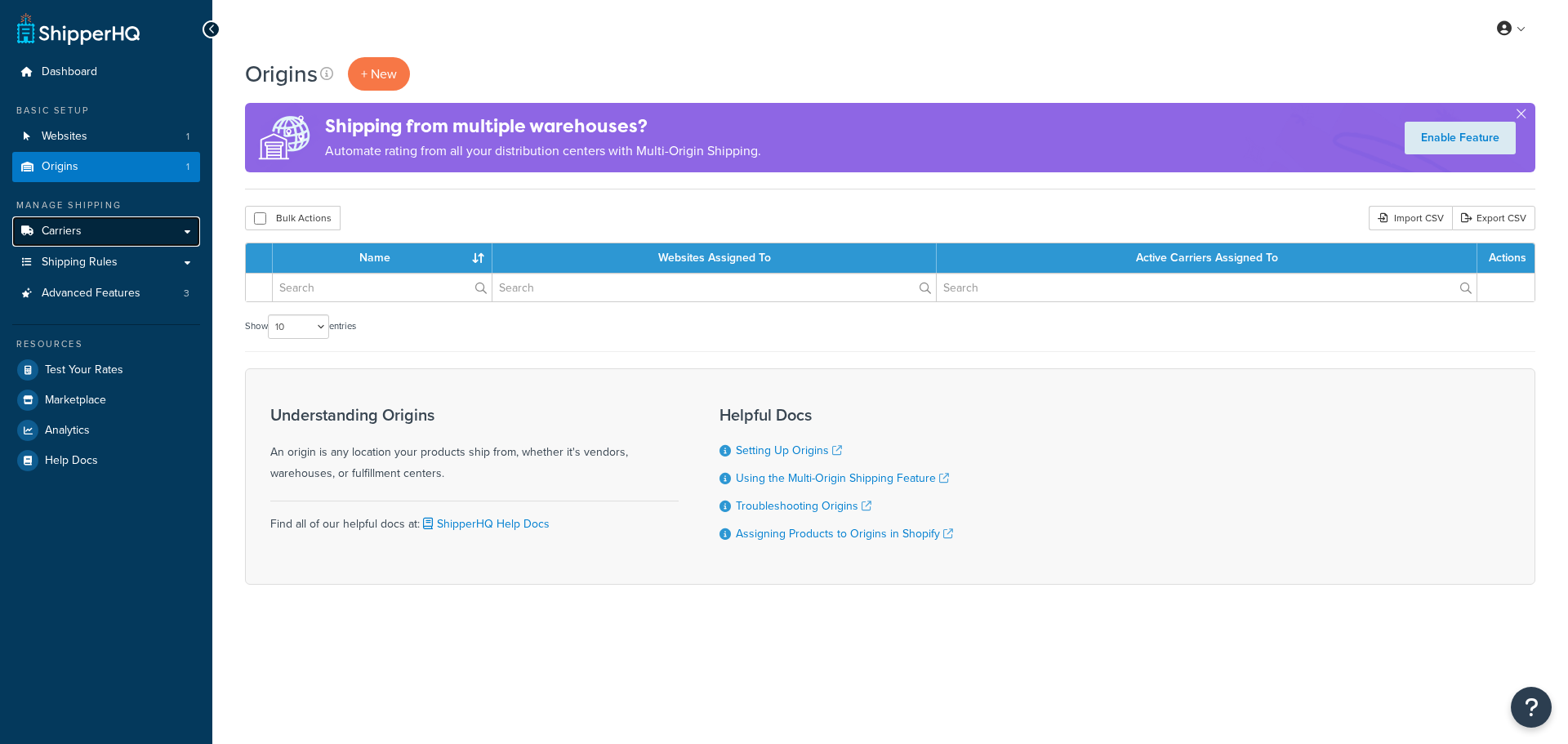
click at [99, 228] on link "Carriers" at bounding box center [106, 231] width 188 height 30
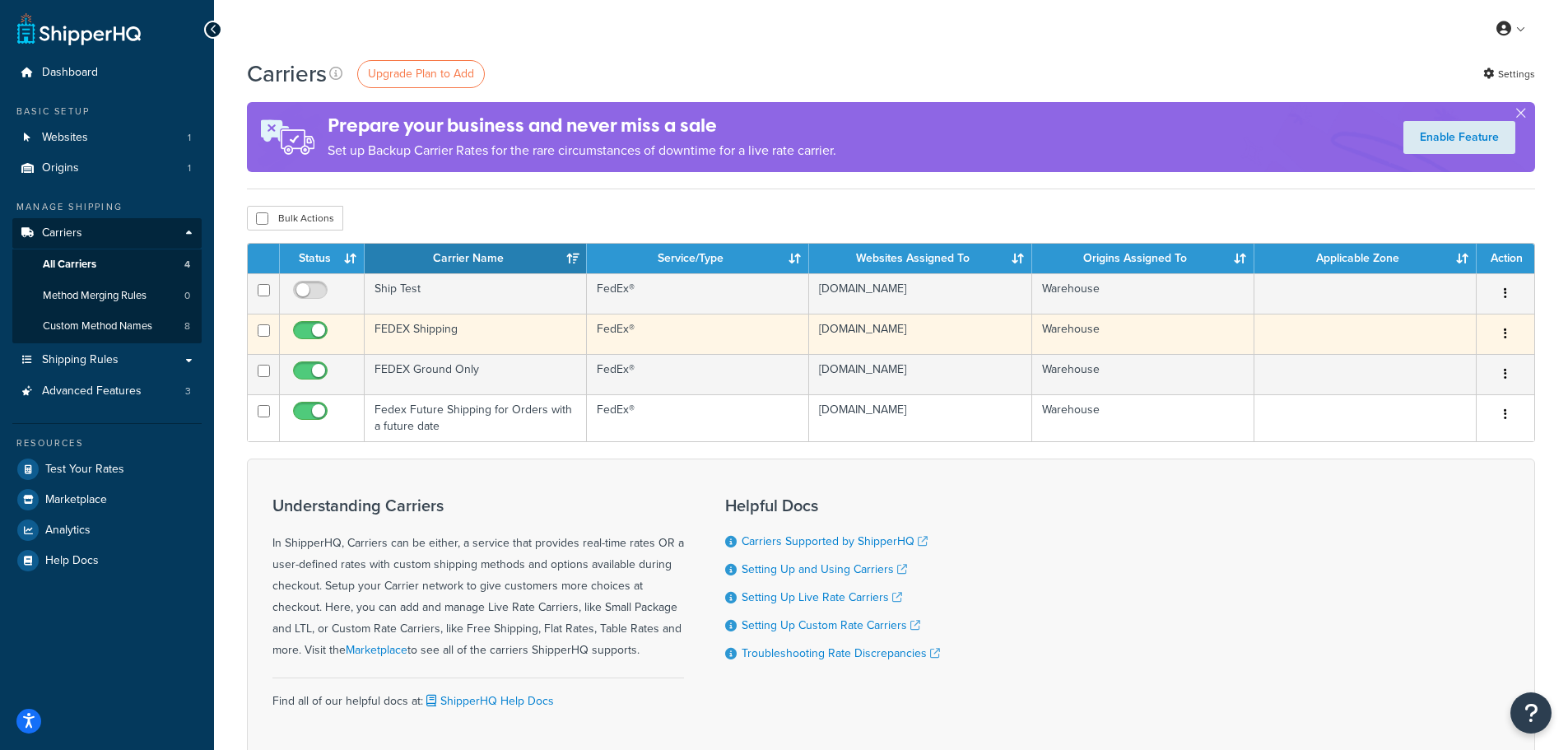
click at [503, 328] on td "FEDEX Shipping" at bounding box center [475, 334] width 222 height 40
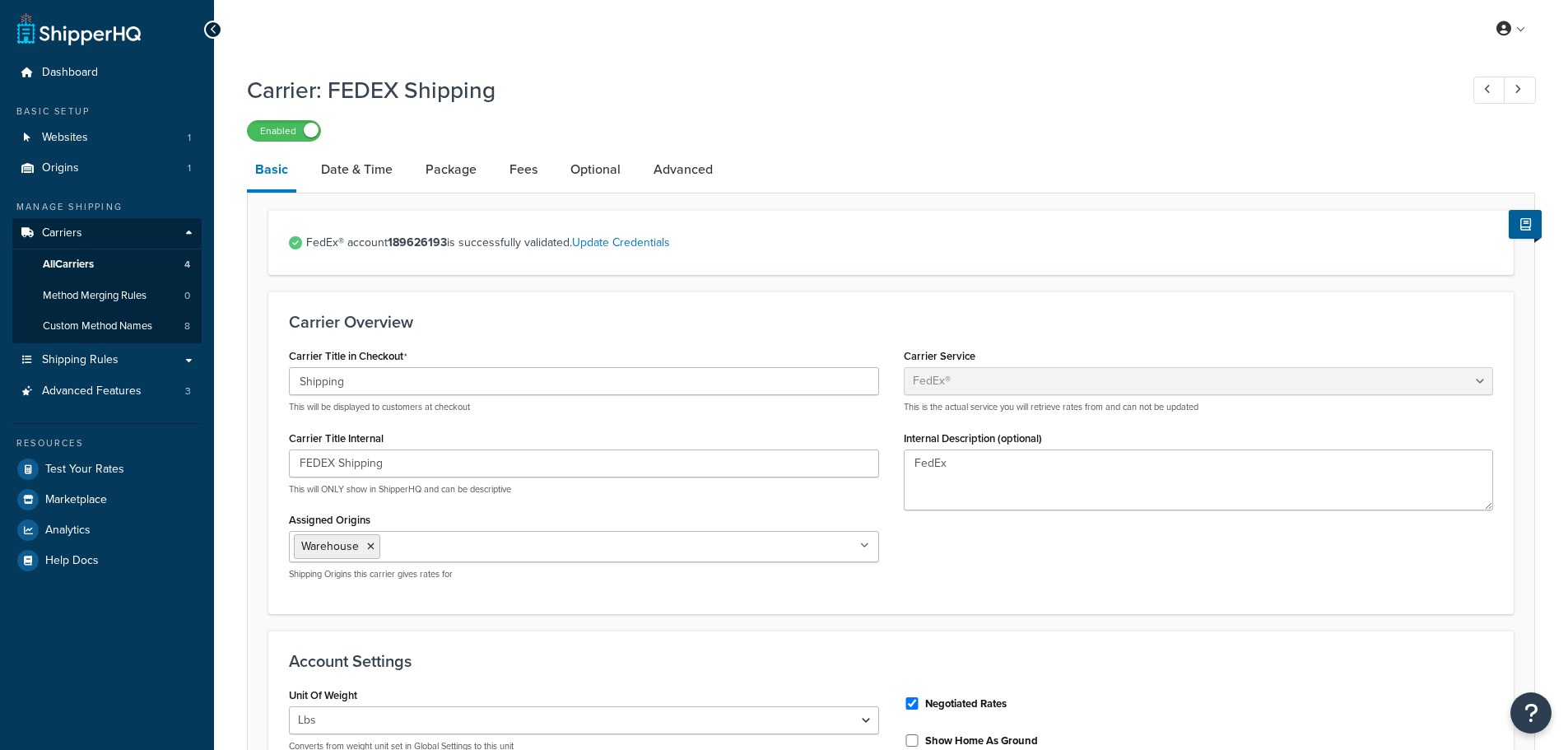
select select "fedEx"
select select "REGULAR_PICKUP"
select select "YOUR_PACKAGING"
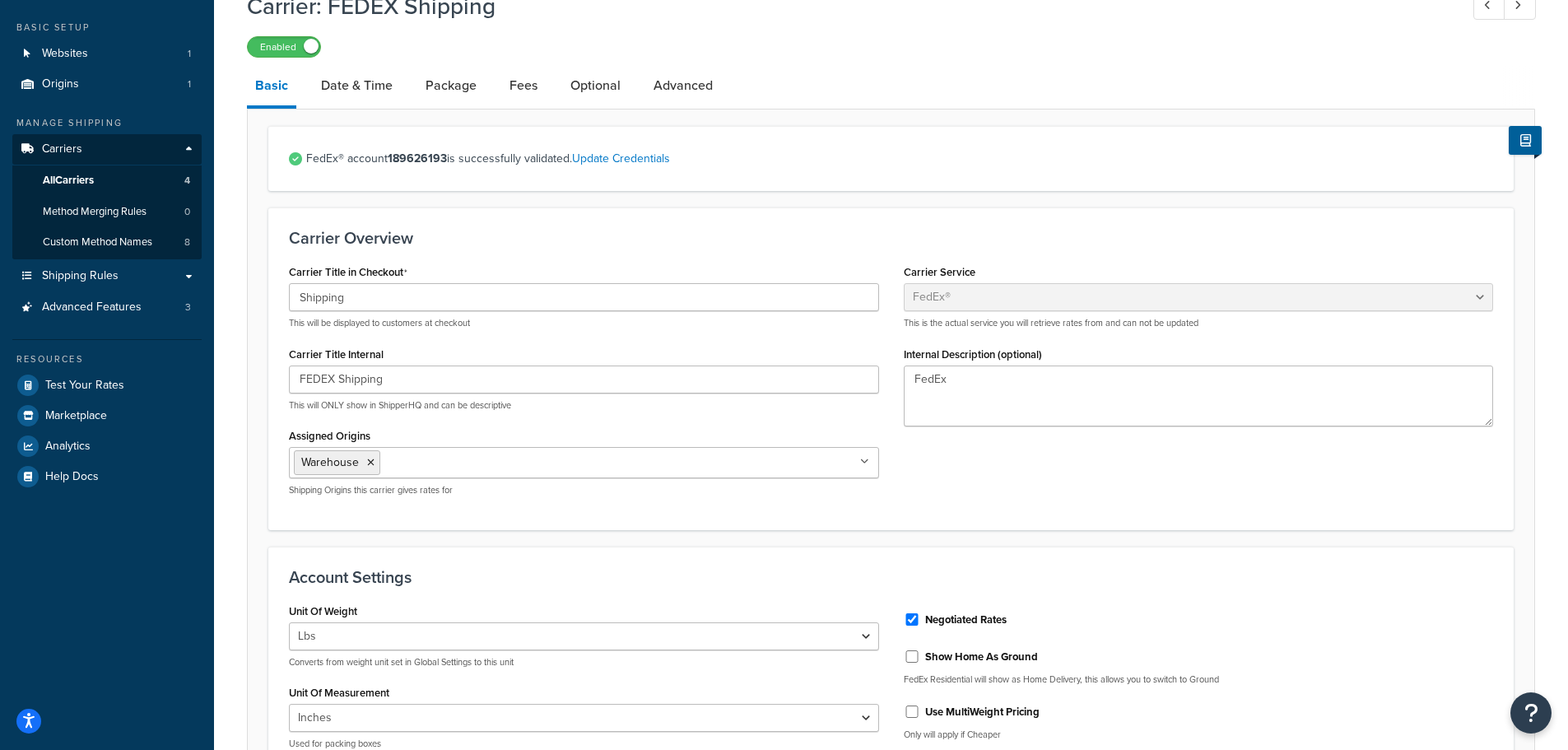
scroll to position [82, 0]
click at [383, 91] on link "Date & Time" at bounding box center [356, 87] width 88 height 39
select select "yMMMEd"
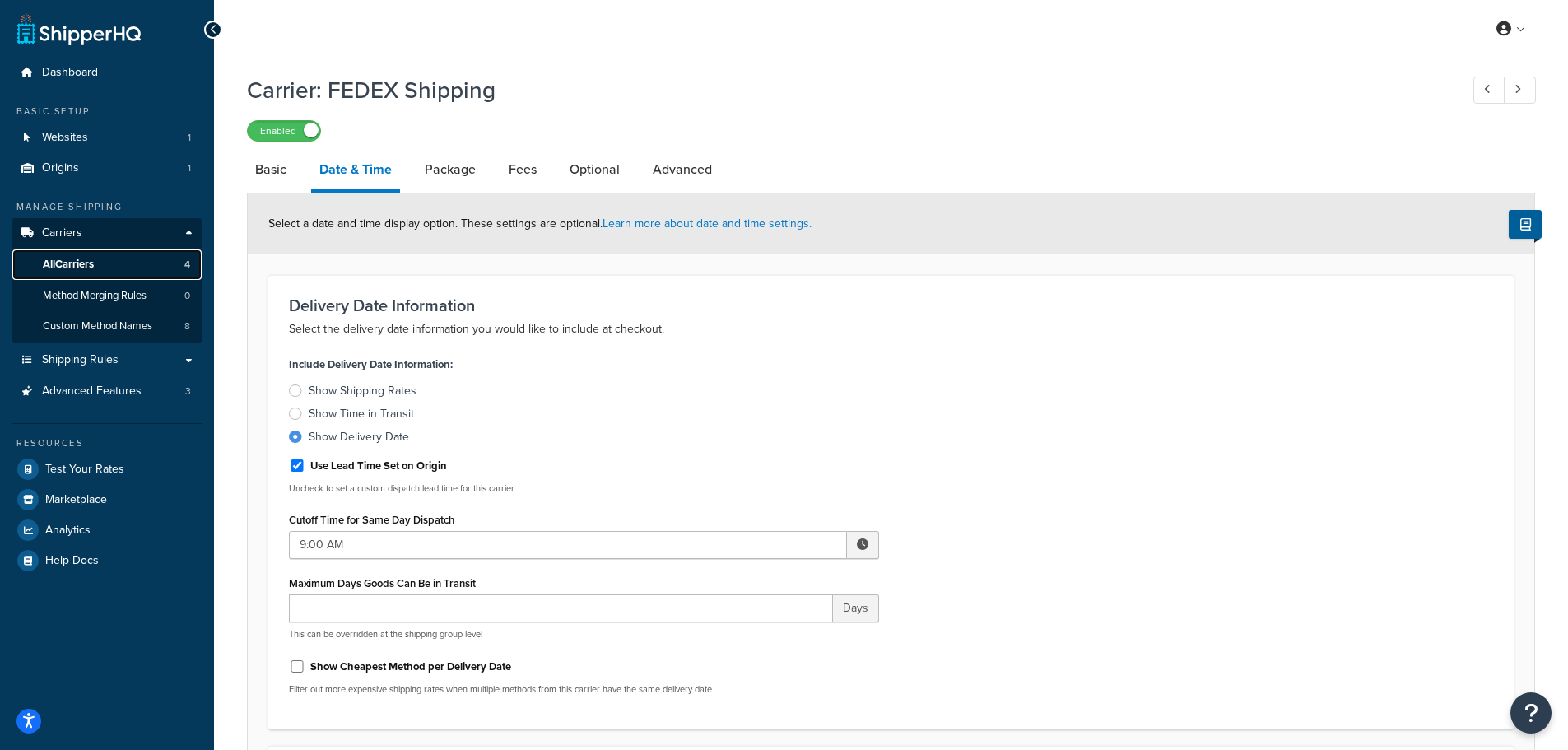
click at [107, 257] on link "All Carriers 4" at bounding box center [107, 264] width 190 height 30
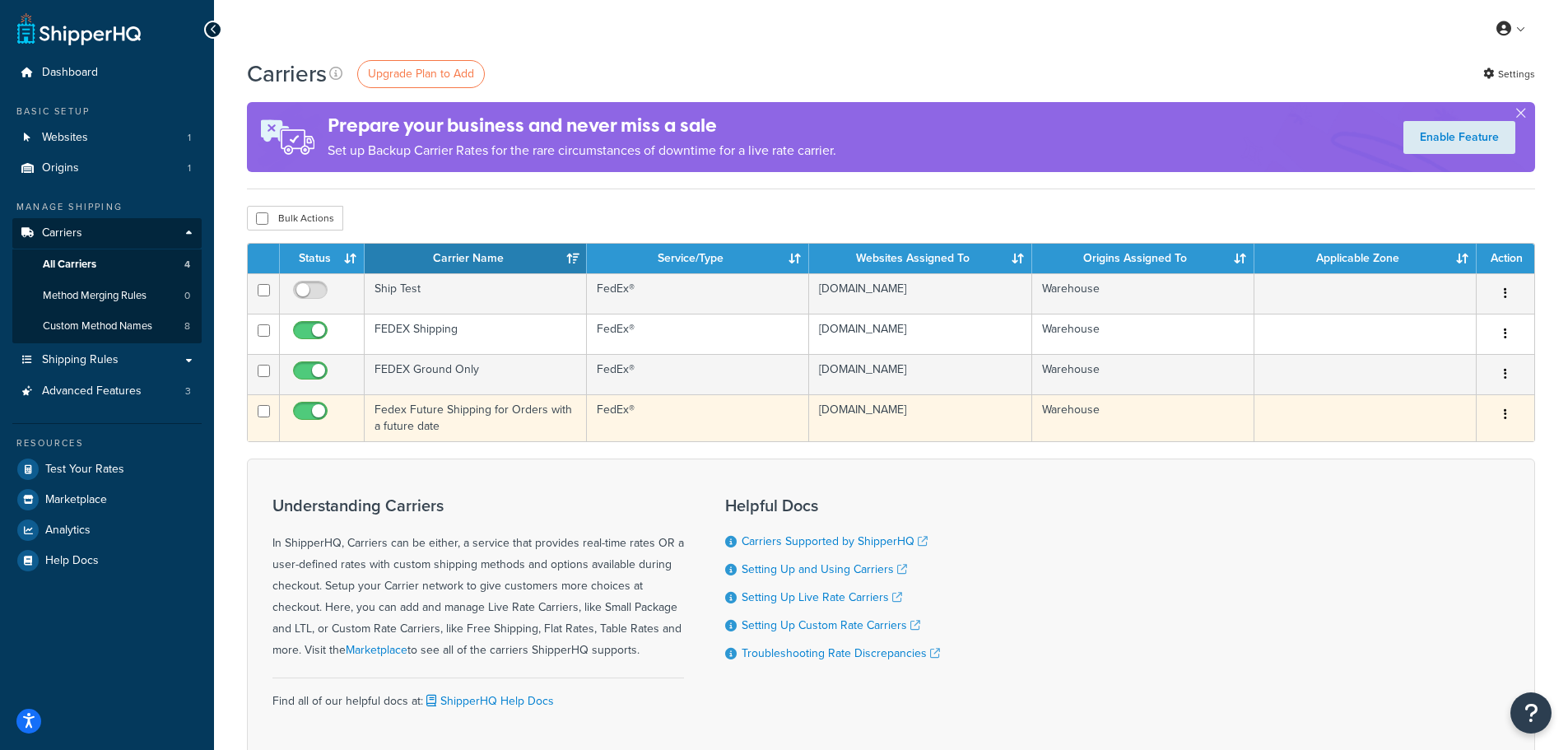
click at [518, 422] on td "Fedex Future Shipping for Orders with a future date" at bounding box center [475, 418] width 222 height 47
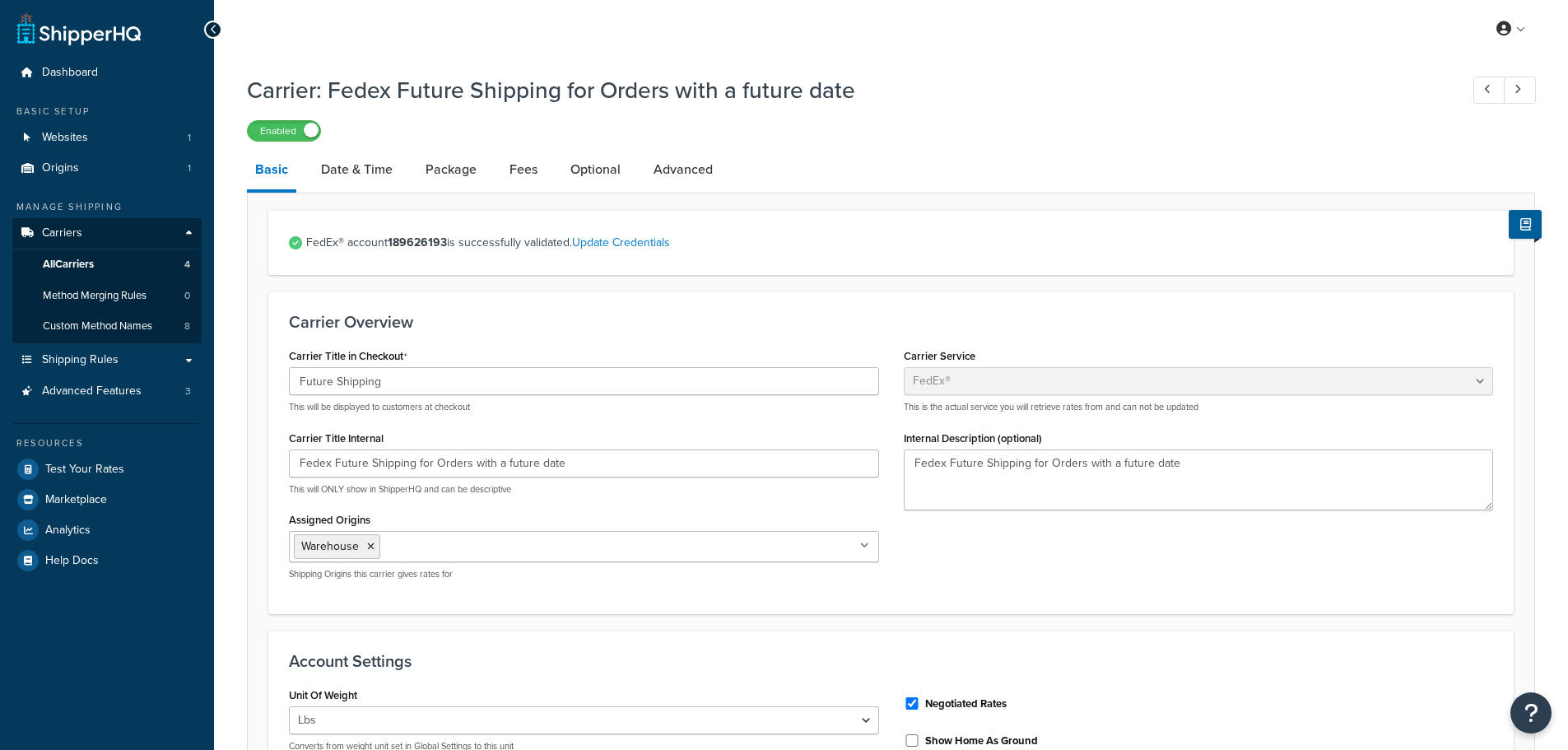
select select "fedEx"
select select "REGULAR_PICKUP"
select select "YOUR_PACKAGING"
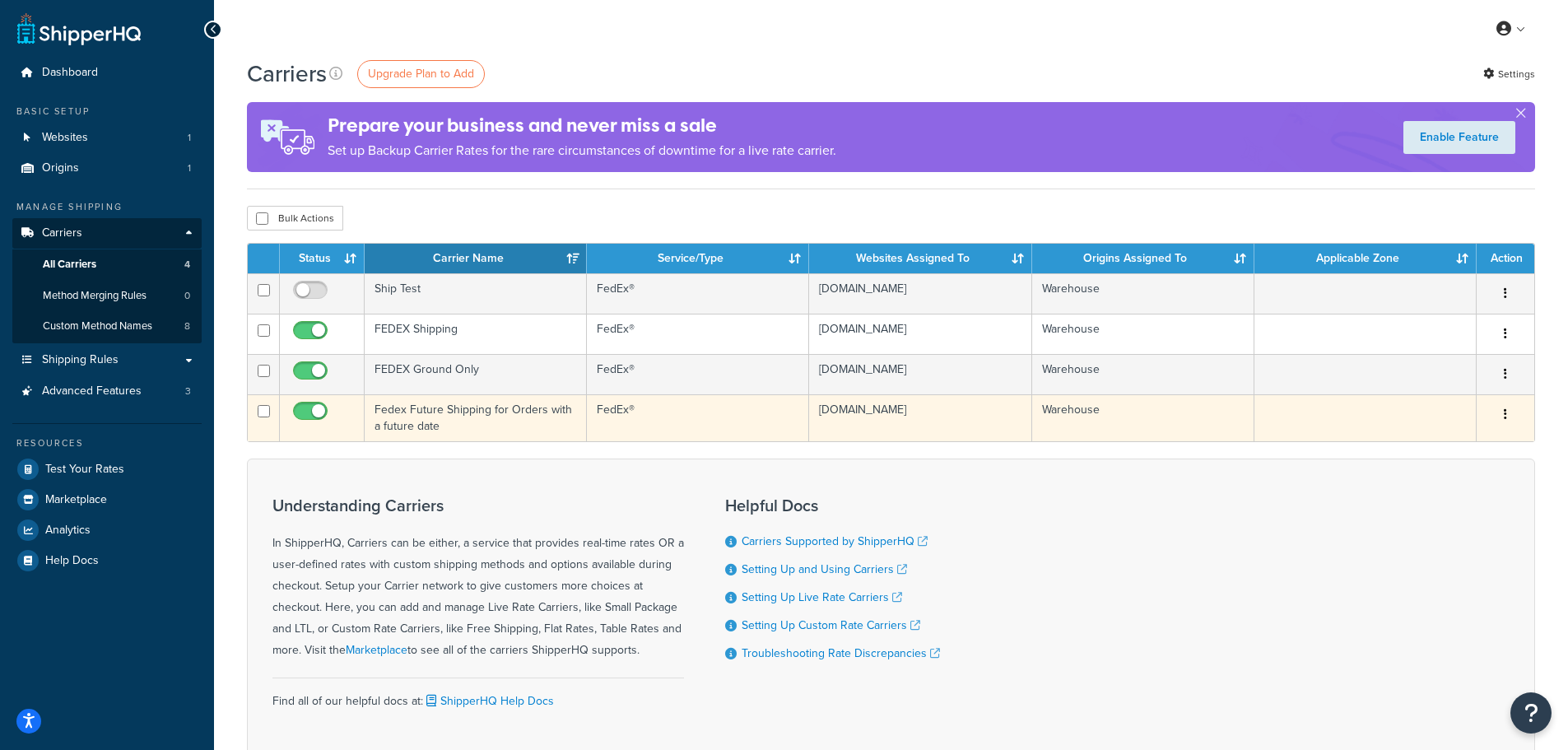
click at [475, 409] on td "Fedex Future Shipping for Orders with a future date" at bounding box center [475, 418] width 222 height 47
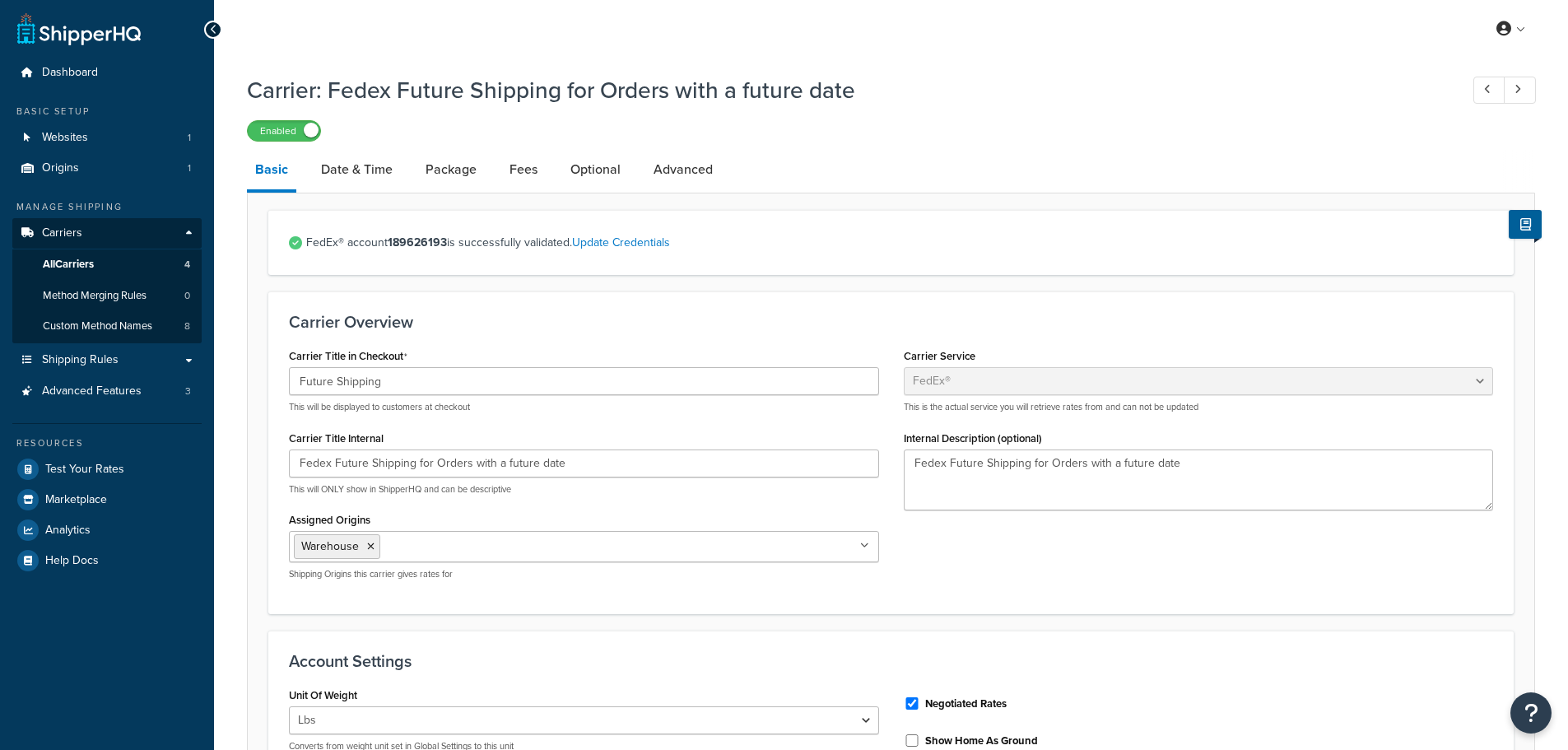
select select "fedEx"
select select "REGULAR_PICKUP"
select select "YOUR_PACKAGING"
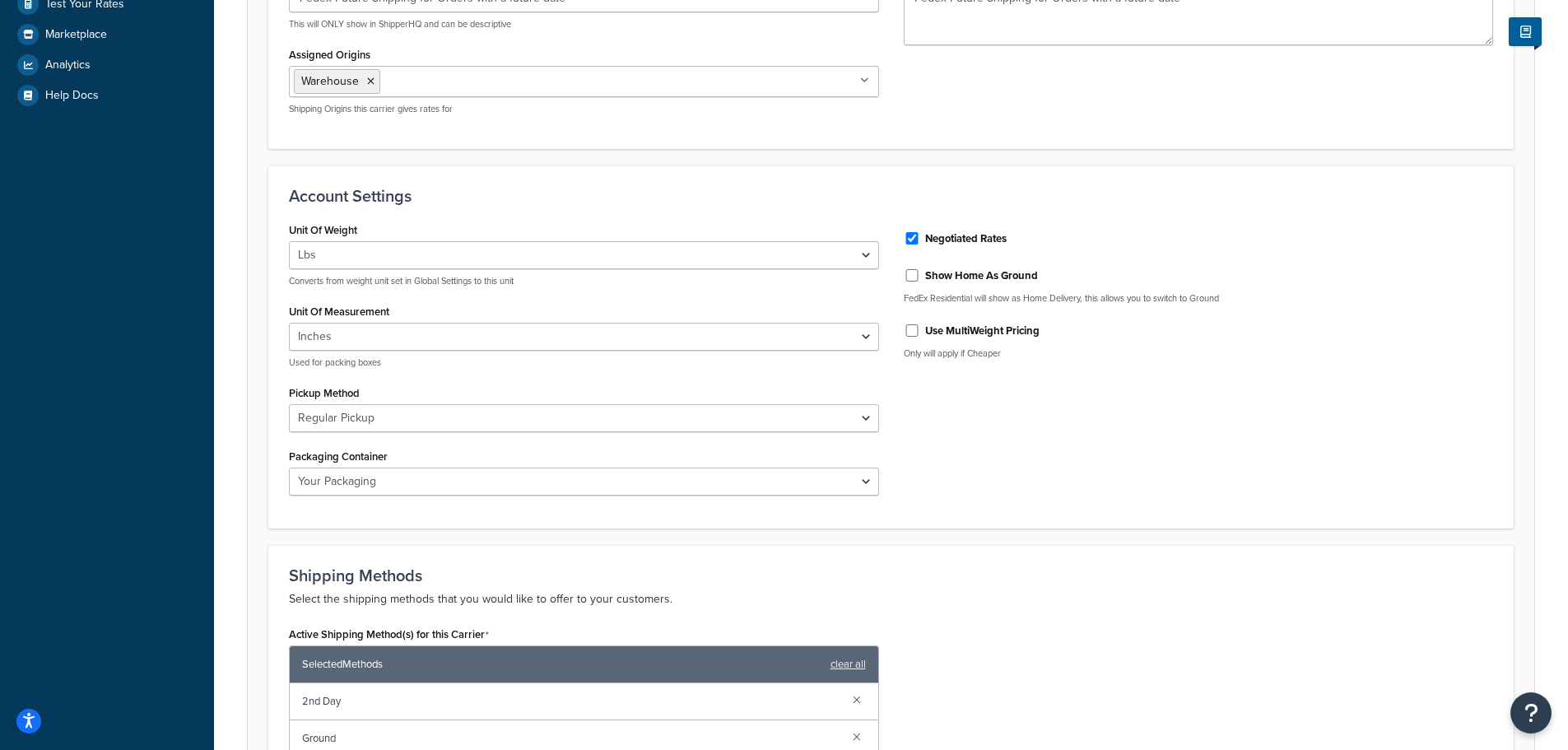
scroll to position [494, 0]
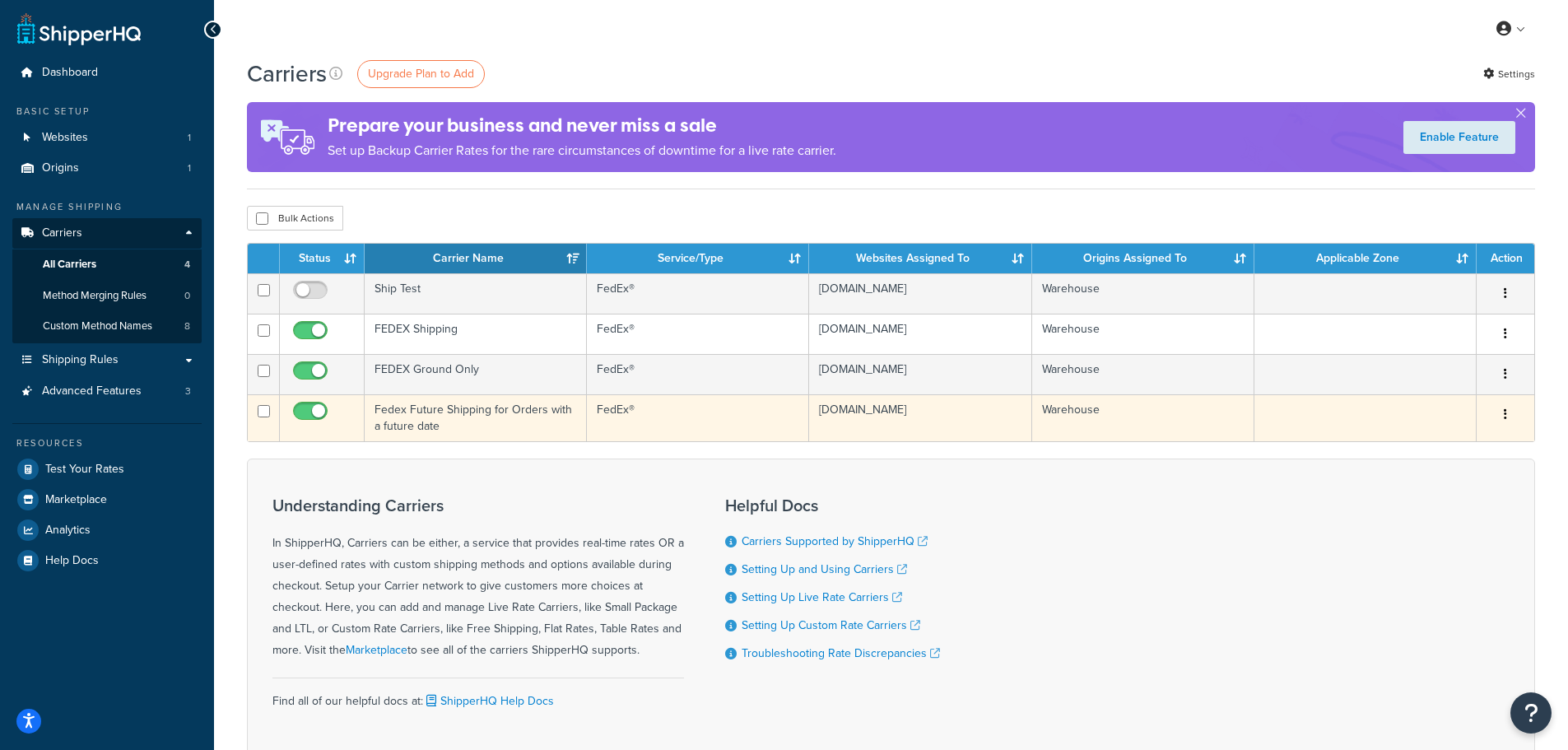
click at [319, 414] on input "checkbox" at bounding box center [313, 415] width 45 height 21
checkbox input "false"
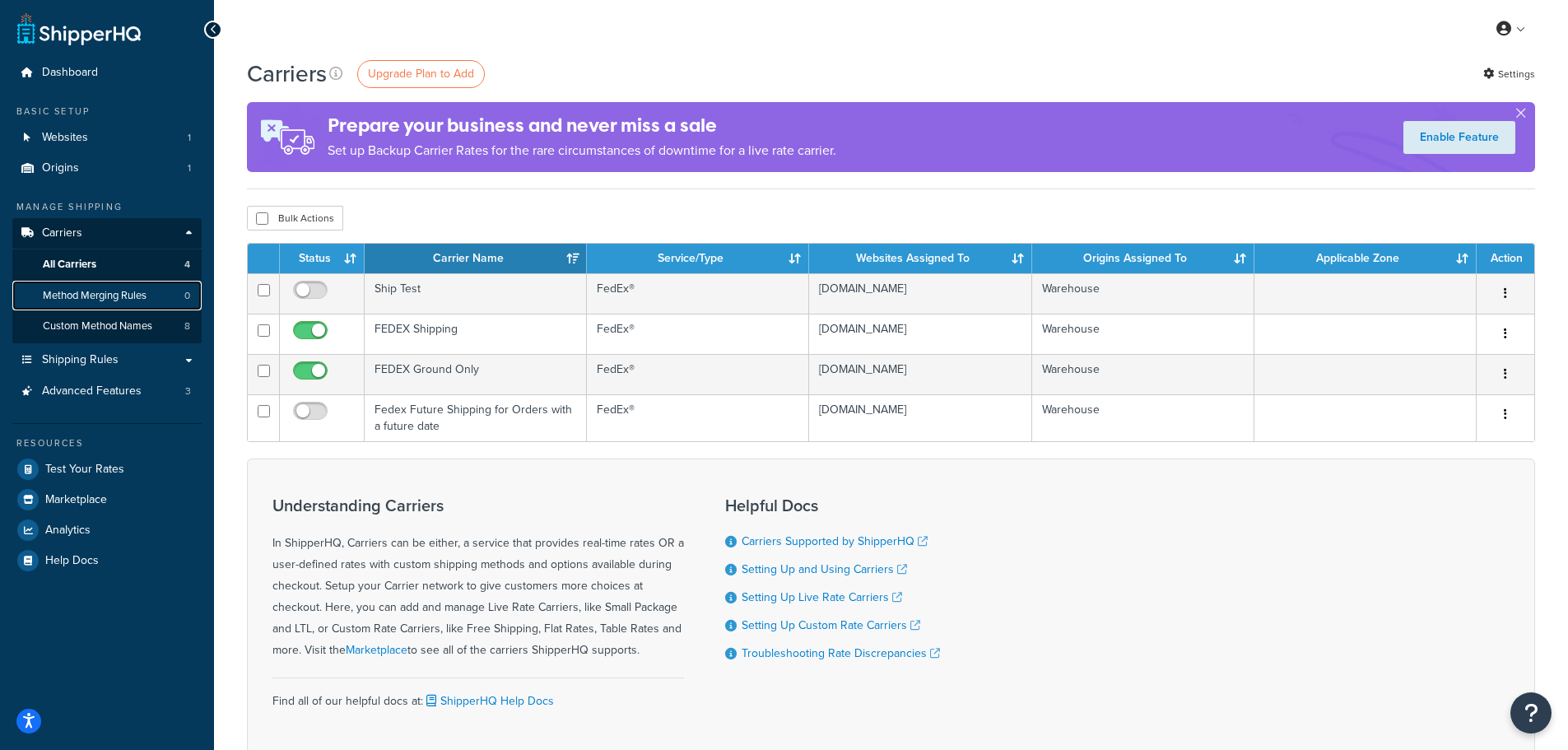
click at [61, 294] on span "Method Merging Rules" at bounding box center [95, 296] width 104 height 14
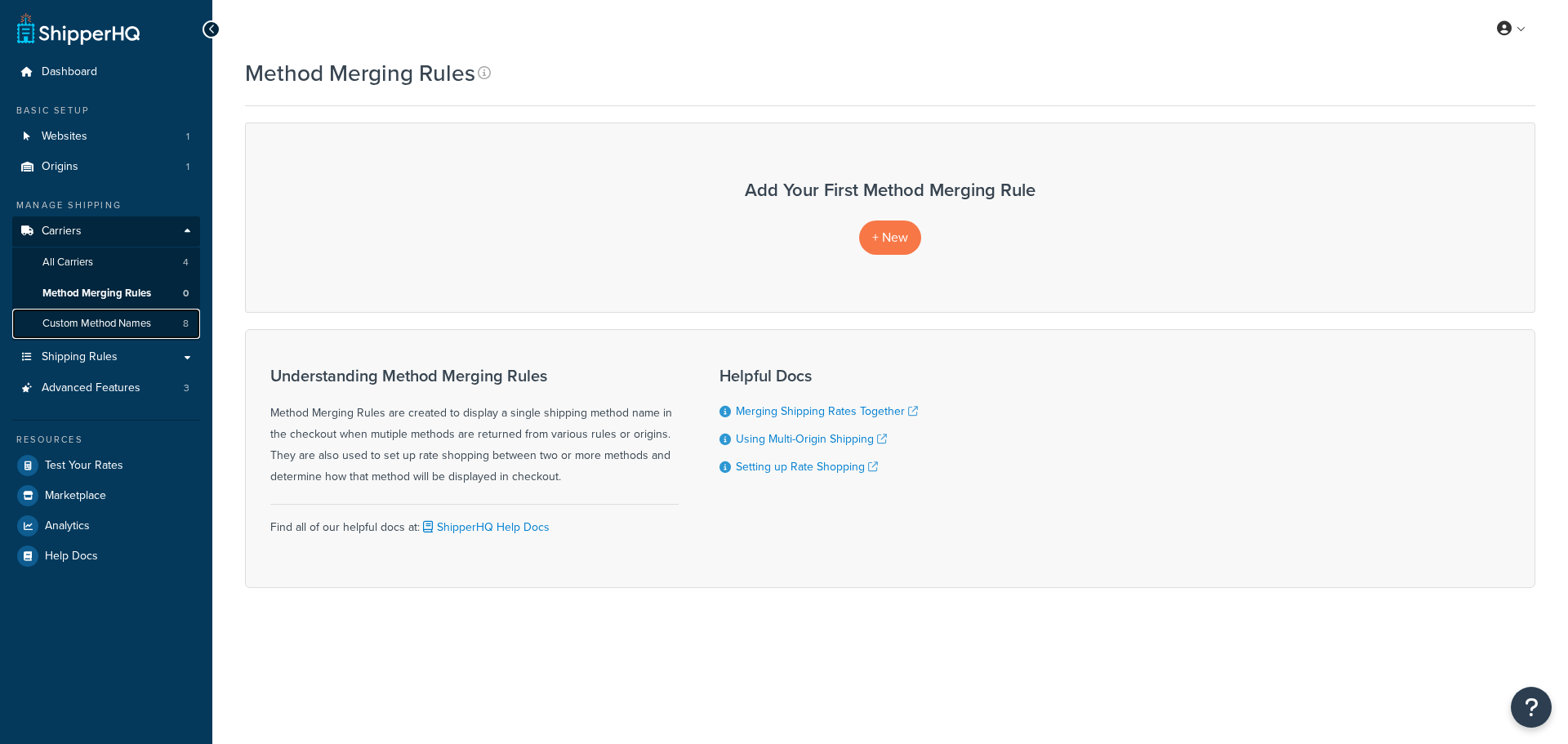
click at [57, 331] on span "Custom Method Names" at bounding box center [96, 324] width 109 height 14
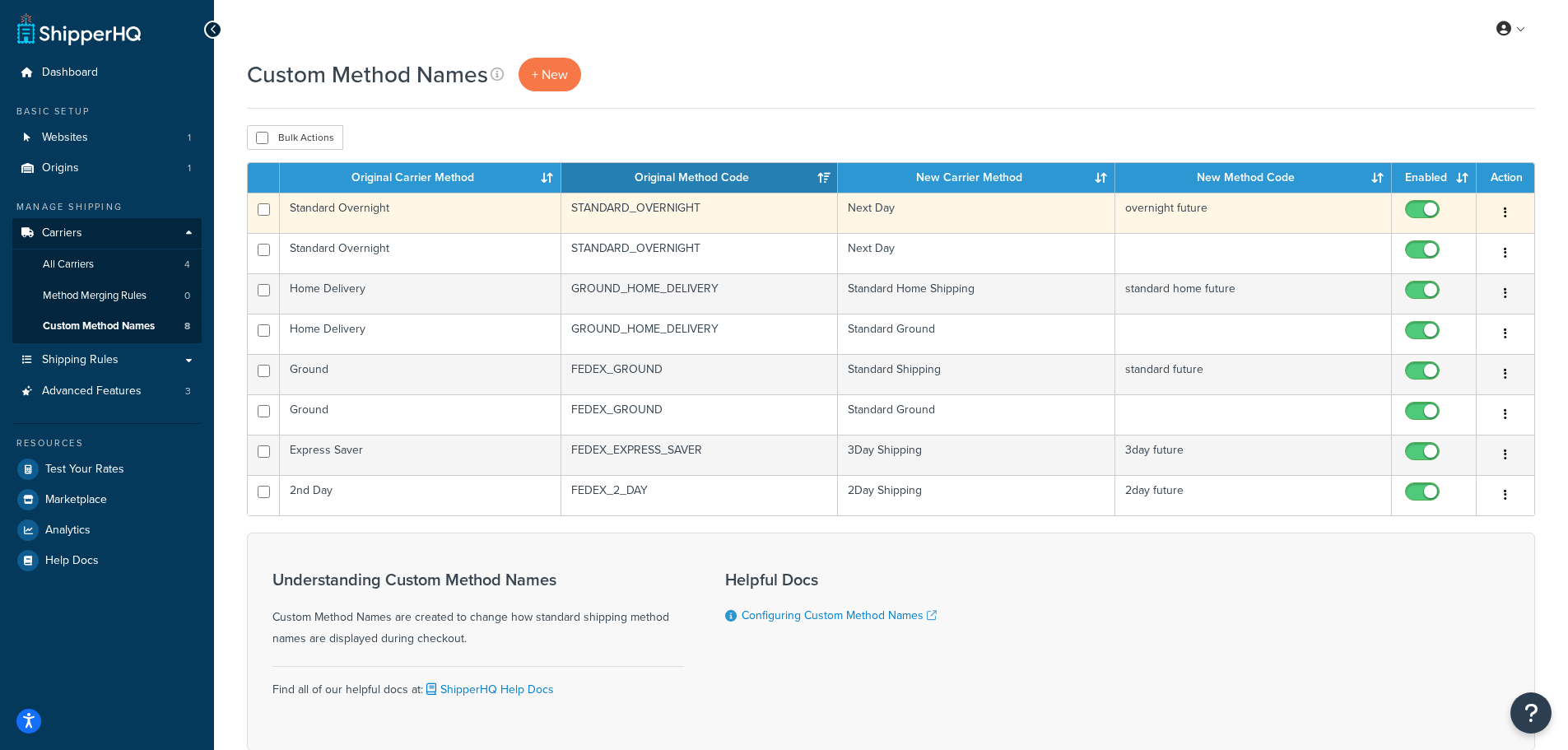
click at [1426, 207] on input "checkbox" at bounding box center [1425, 214] width 45 height 21
checkbox input "false"
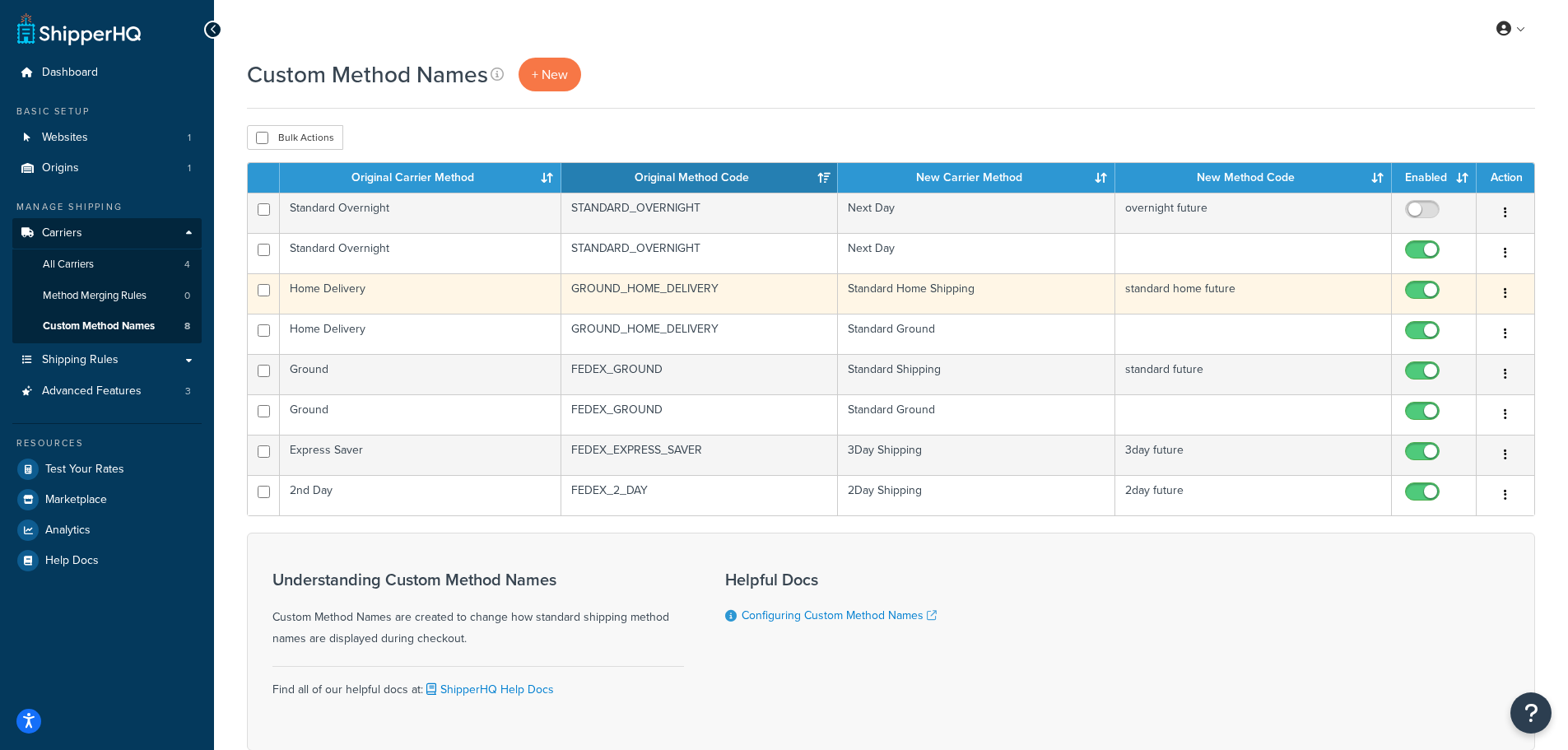
click at [1428, 294] on input "checkbox" at bounding box center [1425, 294] width 45 height 21
checkbox input "false"
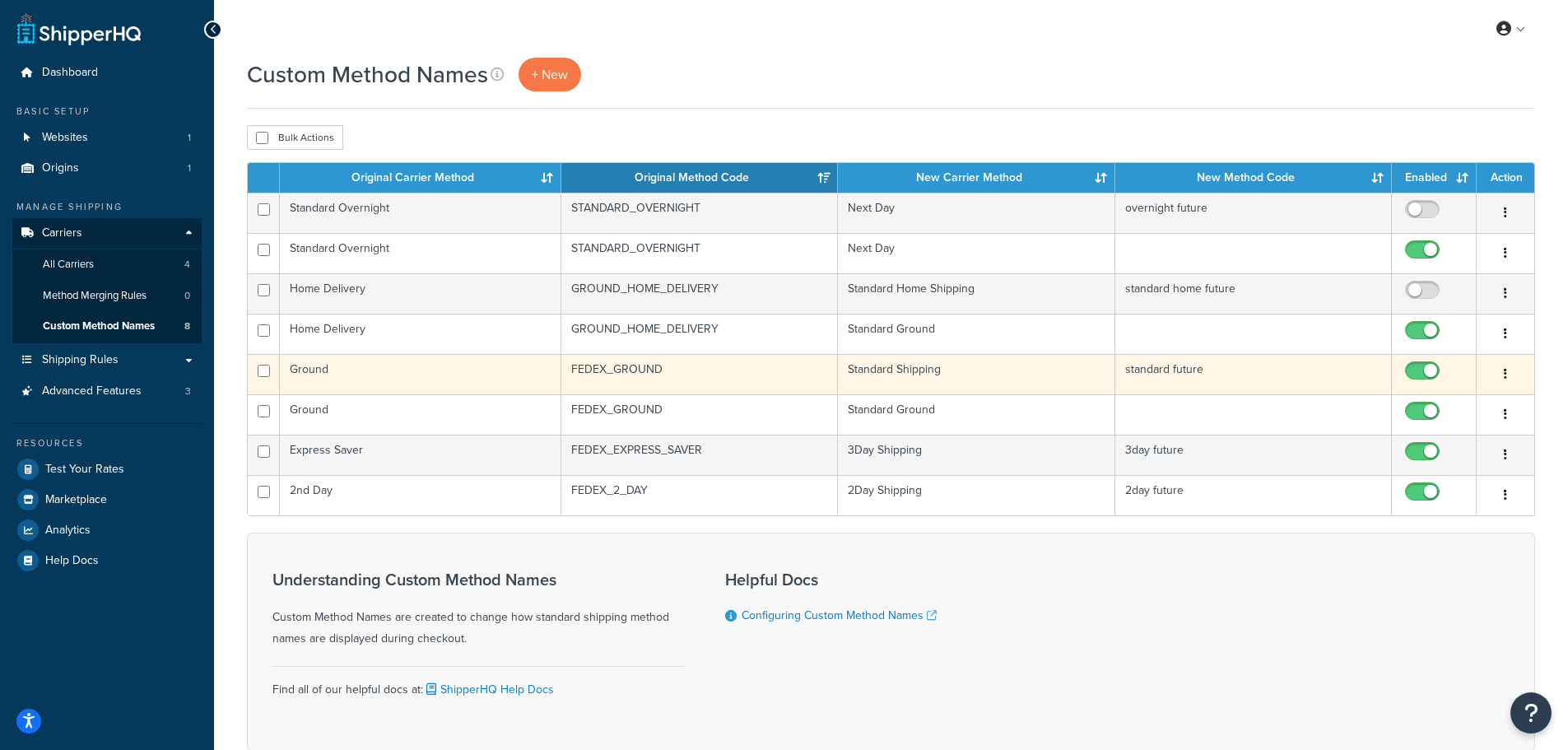
click at [1419, 370] on input "checkbox" at bounding box center [1425, 375] width 45 height 21
checkbox input "false"
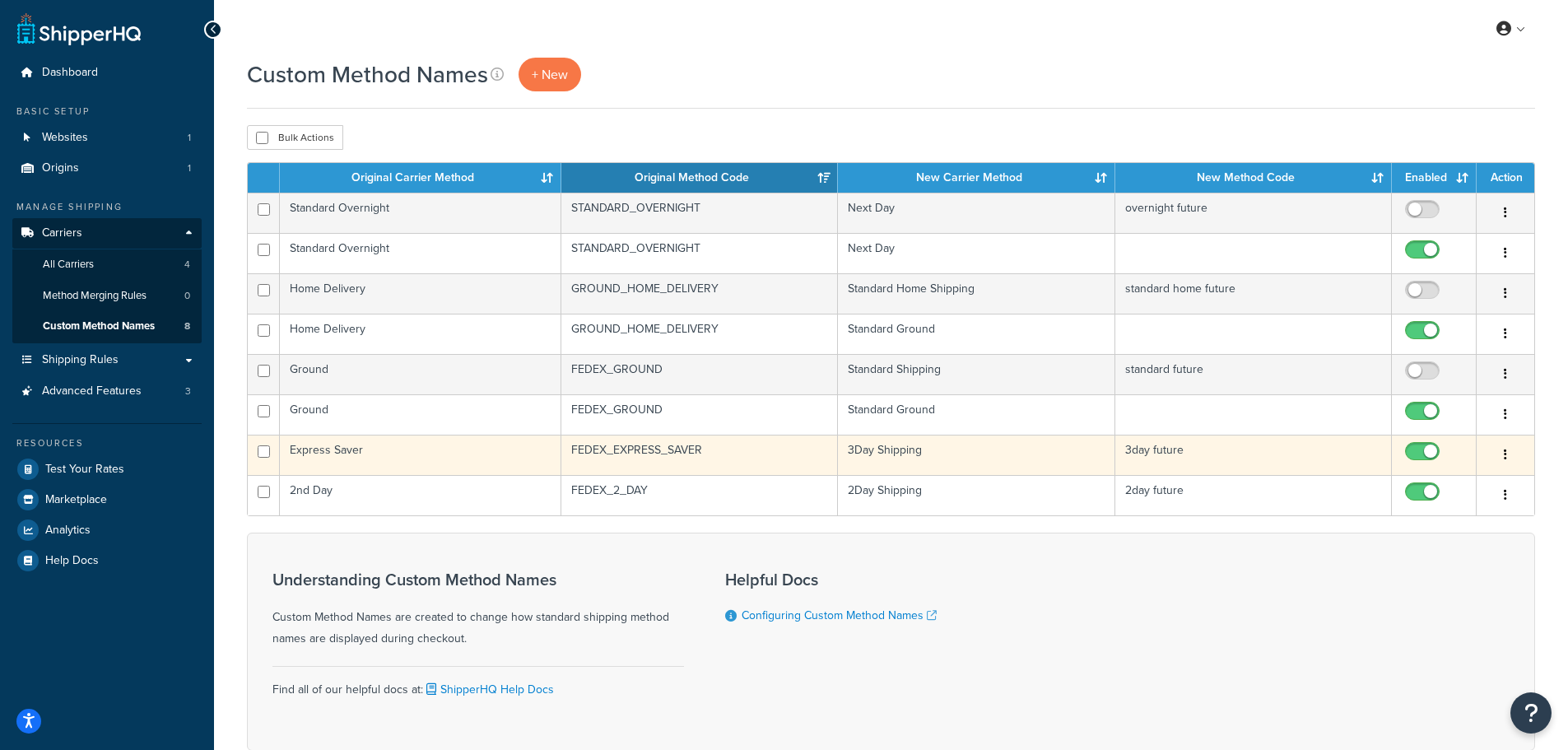
click at [1431, 452] on input "checkbox" at bounding box center [1425, 456] width 45 height 21
checkbox input "false"
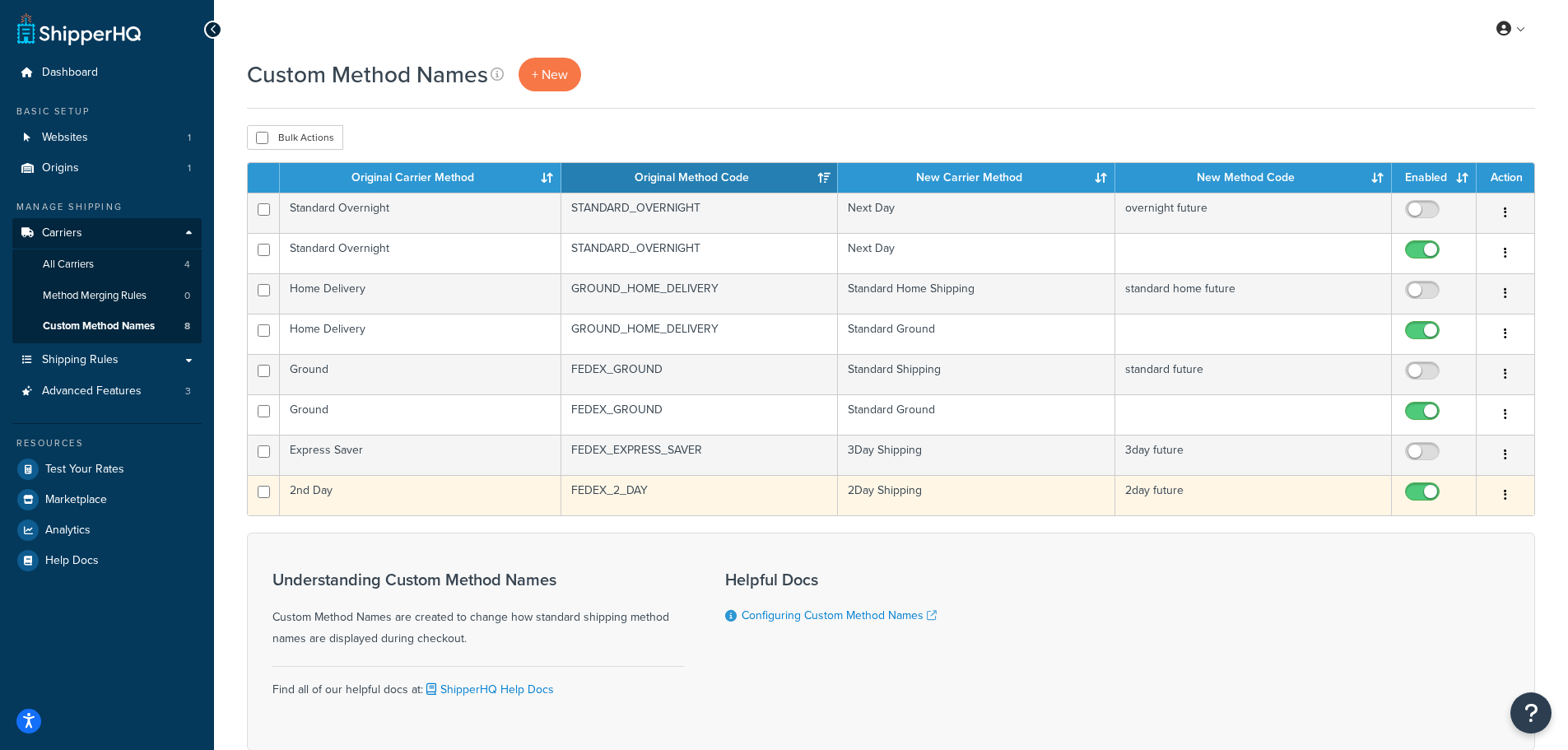
click at [1424, 496] on input "checkbox" at bounding box center [1425, 496] width 45 height 21
checkbox input "false"
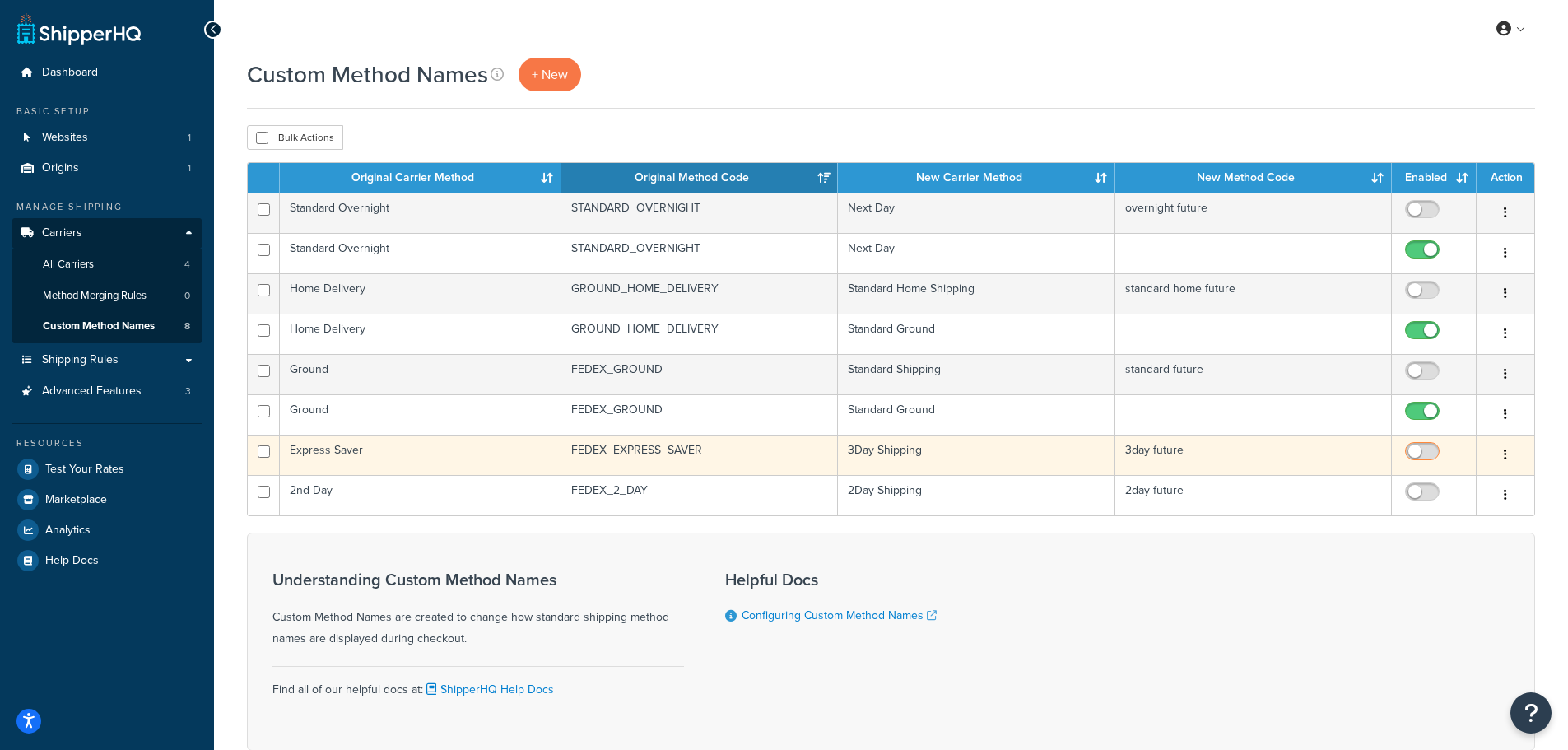
click at [1411, 449] on input "checkbox" at bounding box center [1425, 456] width 45 height 21
click at [1431, 455] on input "checkbox" at bounding box center [1425, 456] width 45 height 21
click at [1416, 454] on input "checkbox" at bounding box center [1425, 456] width 45 height 21
checkbox input "true"
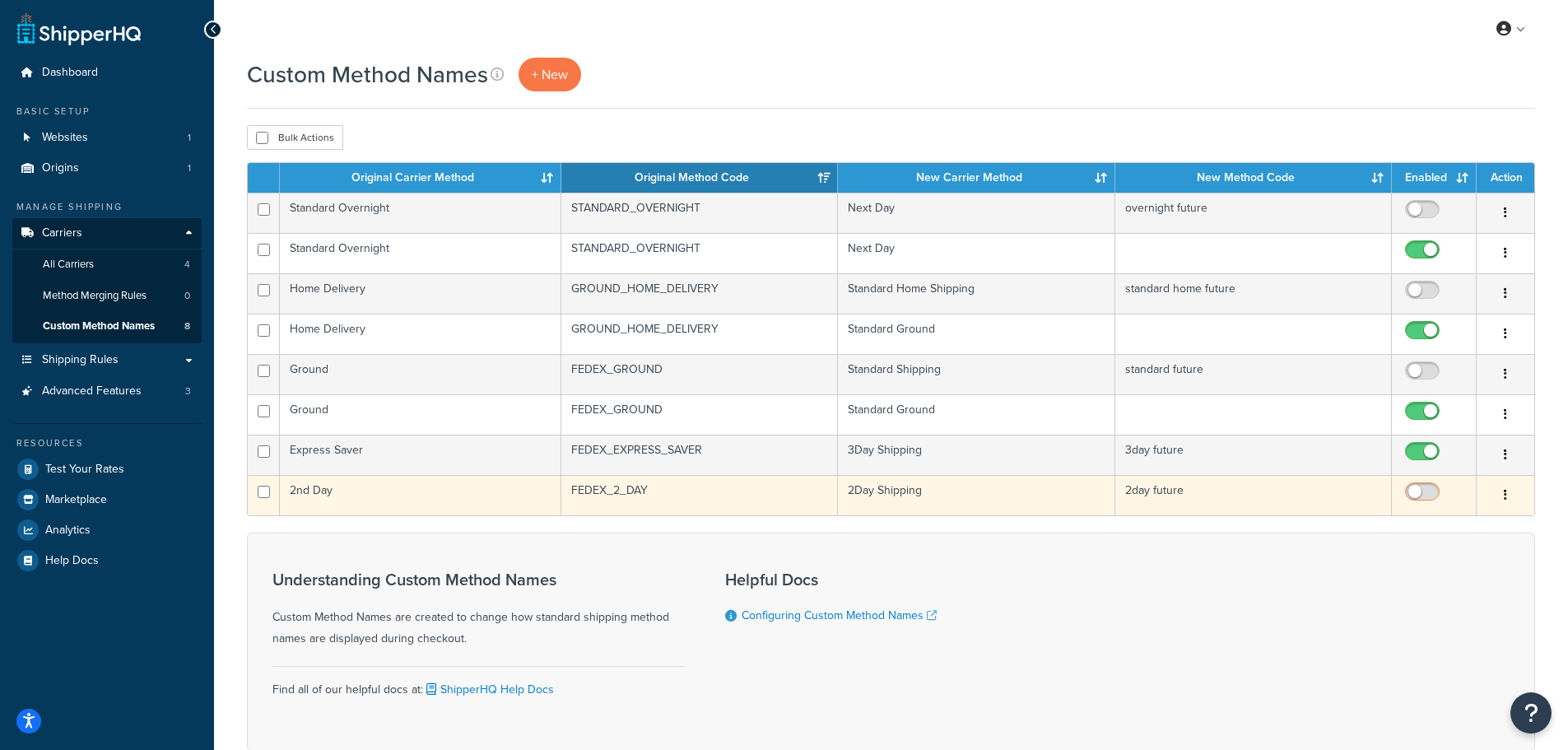
click at [1416, 491] on input "checkbox" at bounding box center [1425, 496] width 45 height 21
checkbox input "true"
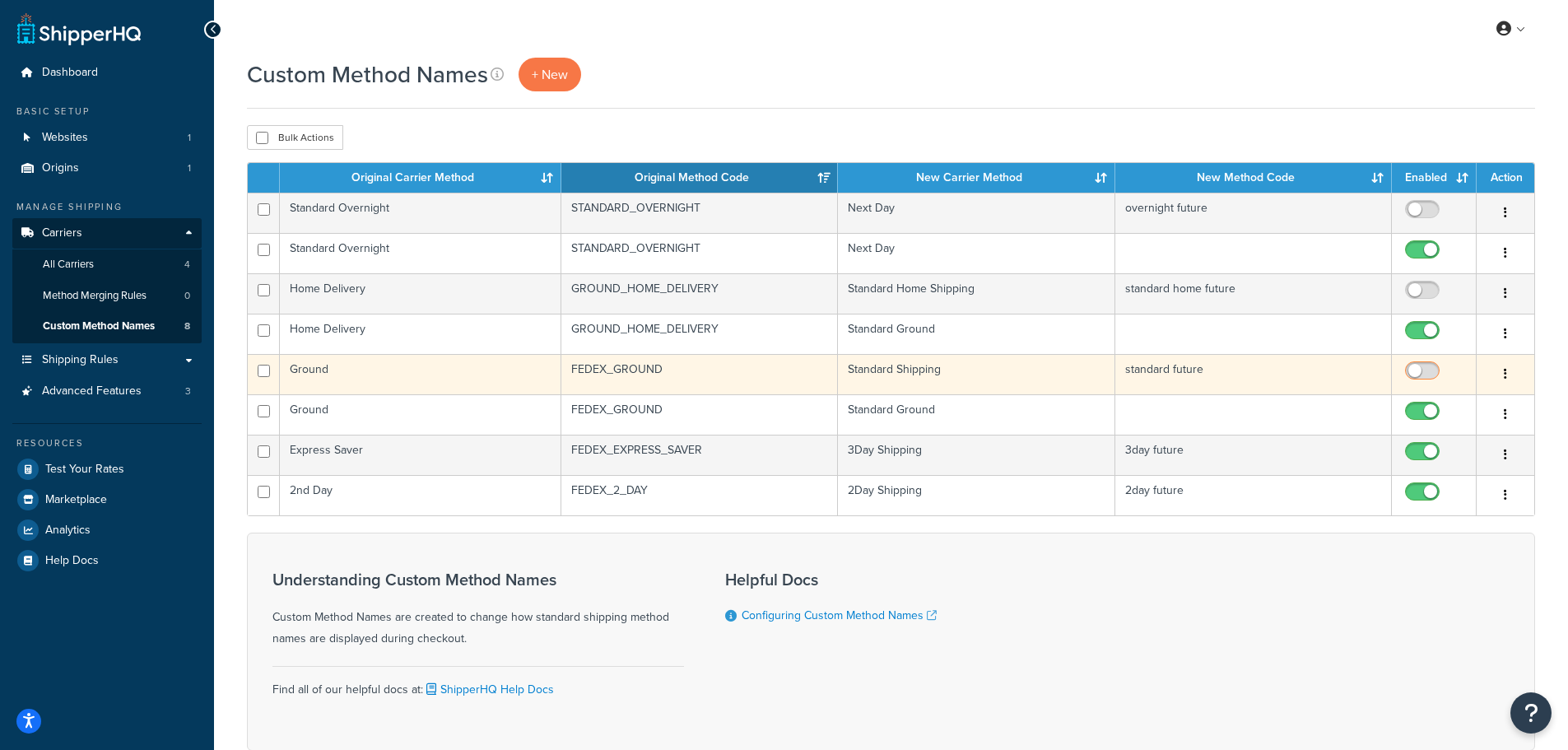
click at [1420, 372] on input "checkbox" at bounding box center [1425, 375] width 45 height 21
checkbox input "true"
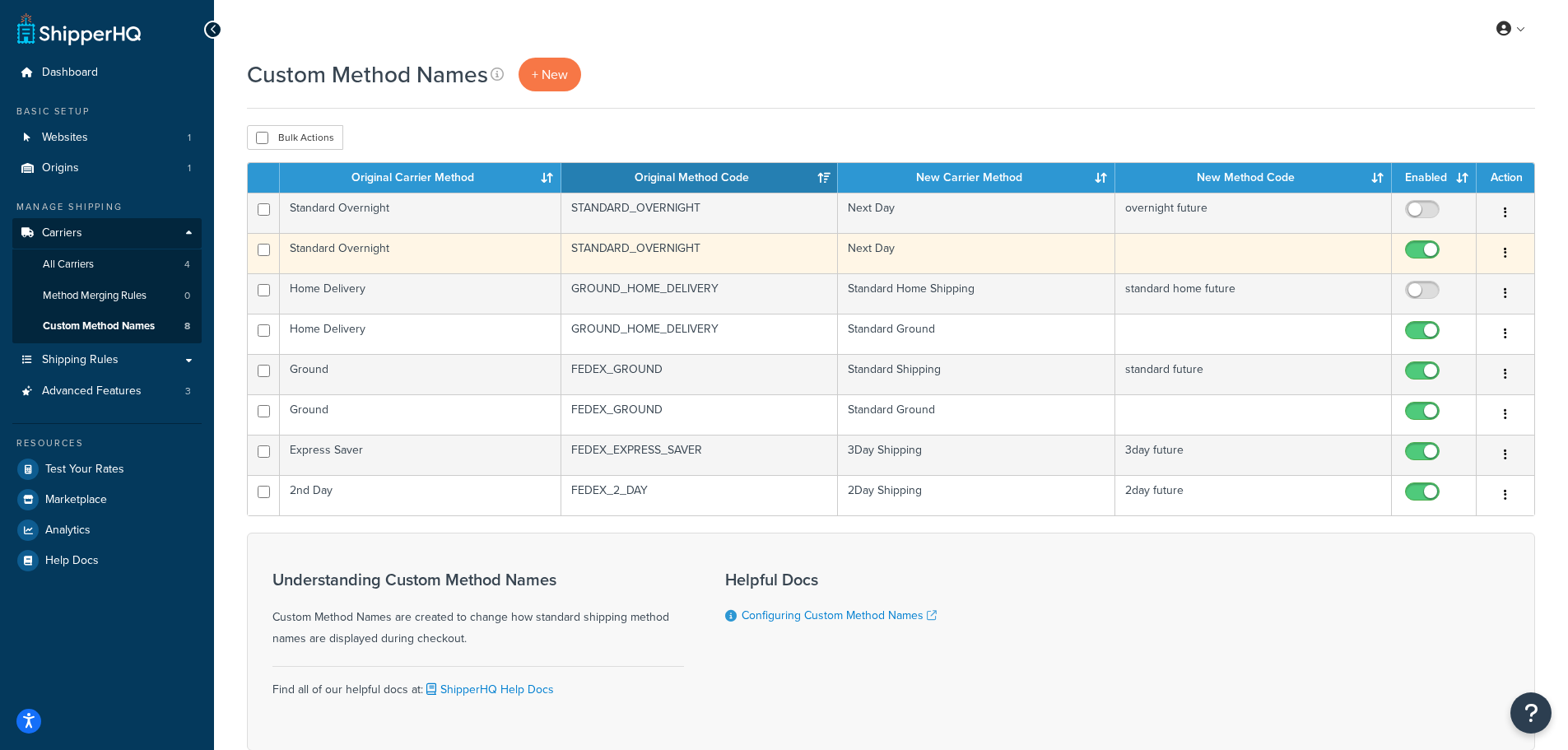
drag, startPoint x: 1416, startPoint y: 284, endPoint x: 1418, endPoint y: 238, distance: 46.0
click at [1416, 284] on label at bounding box center [1422, 292] width 41 height 23
click at [1416, 284] on input "checkbox" at bounding box center [1425, 294] width 45 height 21
checkbox input "true"
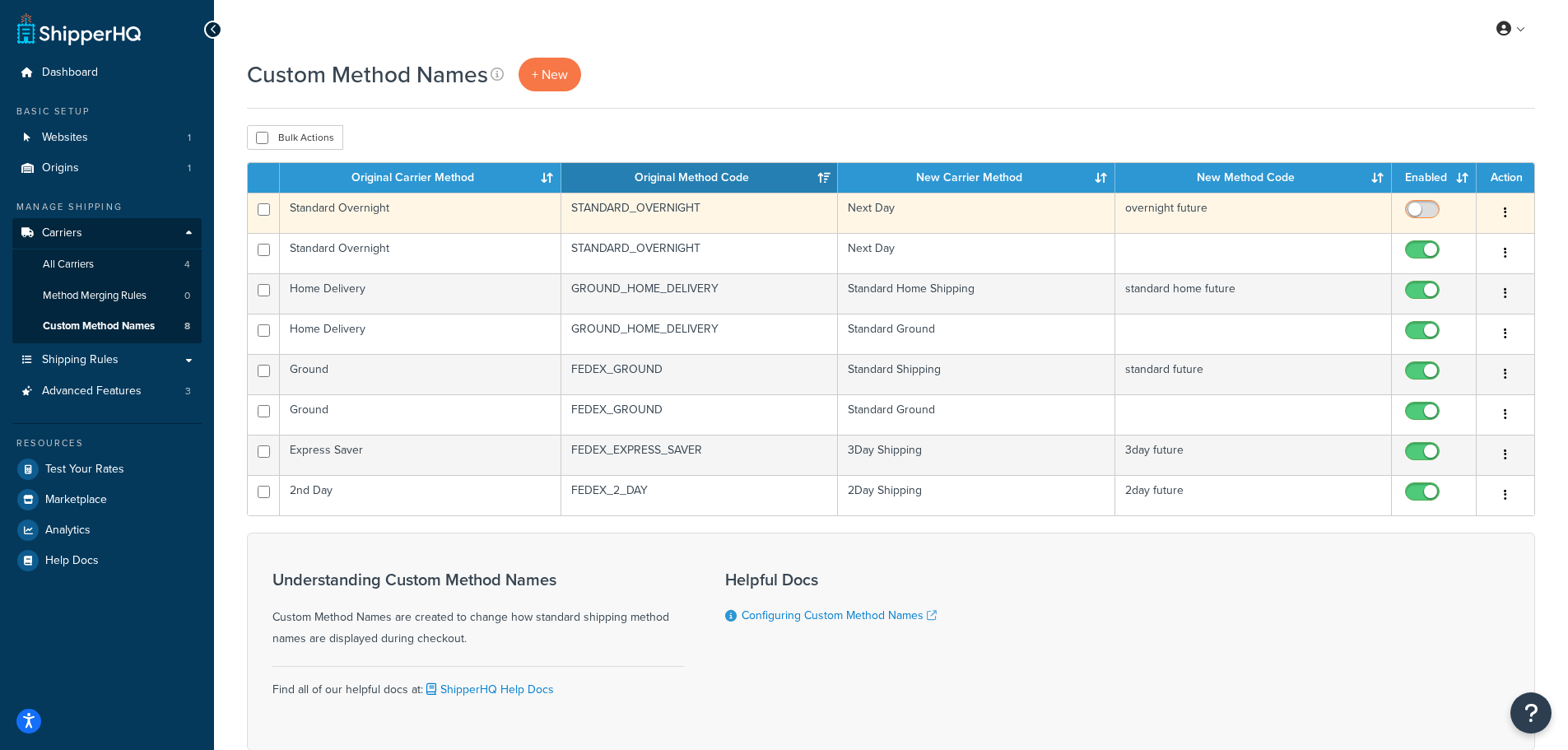
click at [1419, 211] on input "checkbox" at bounding box center [1425, 214] width 45 height 21
checkbox input "true"
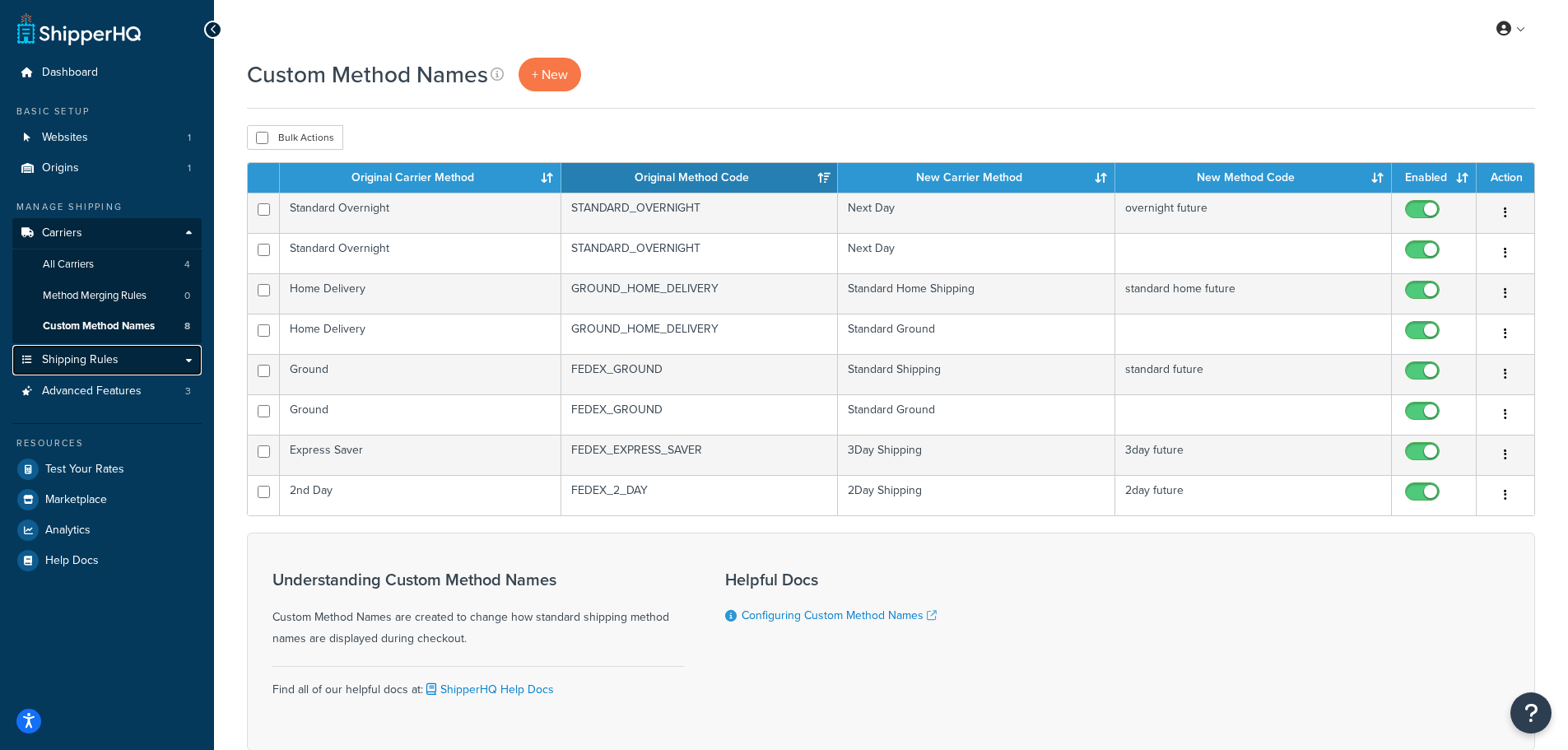
click at [103, 363] on span "Shipping Rules" at bounding box center [80, 360] width 76 height 14
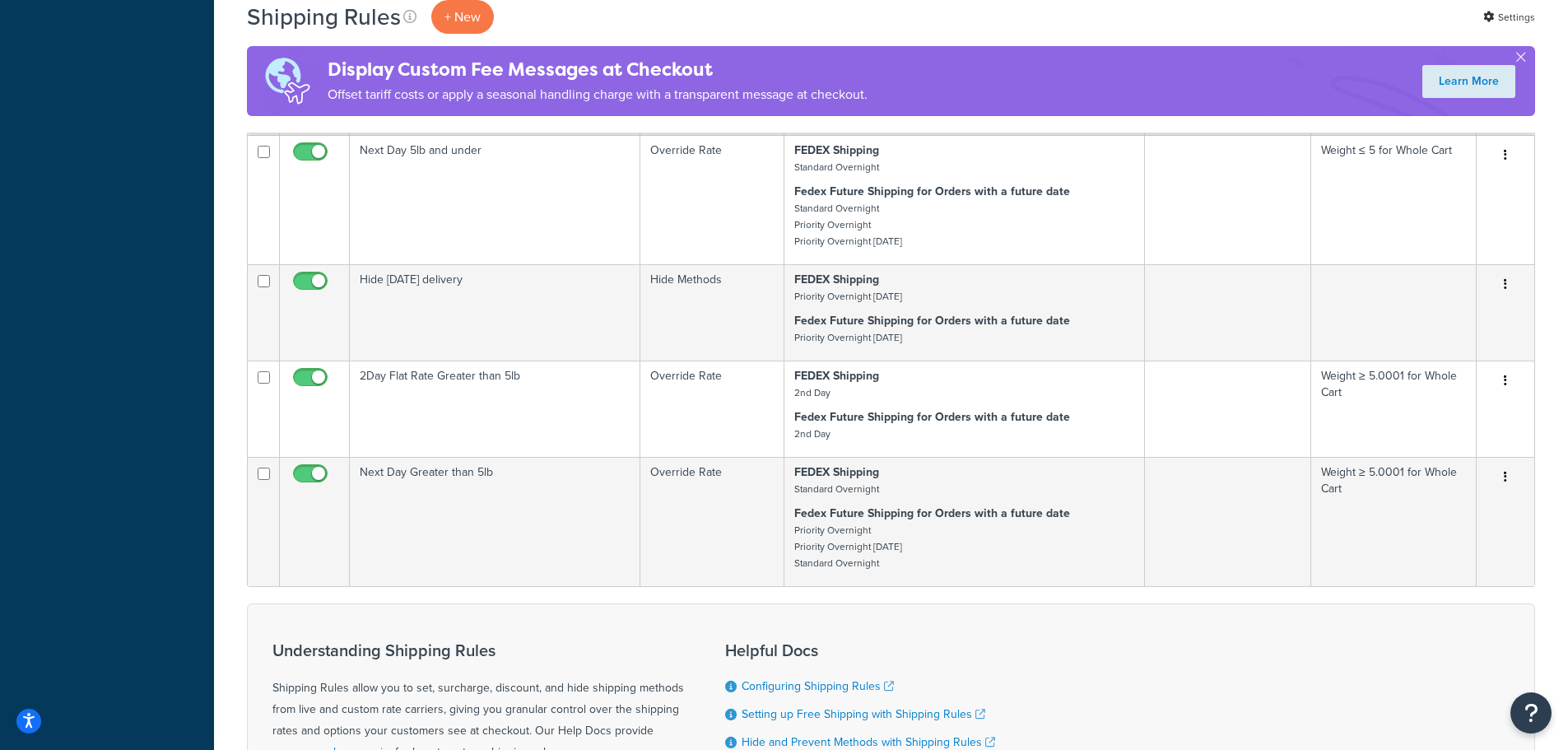
scroll to position [742, 0]
